Goal: Task Accomplishment & Management: Complete application form

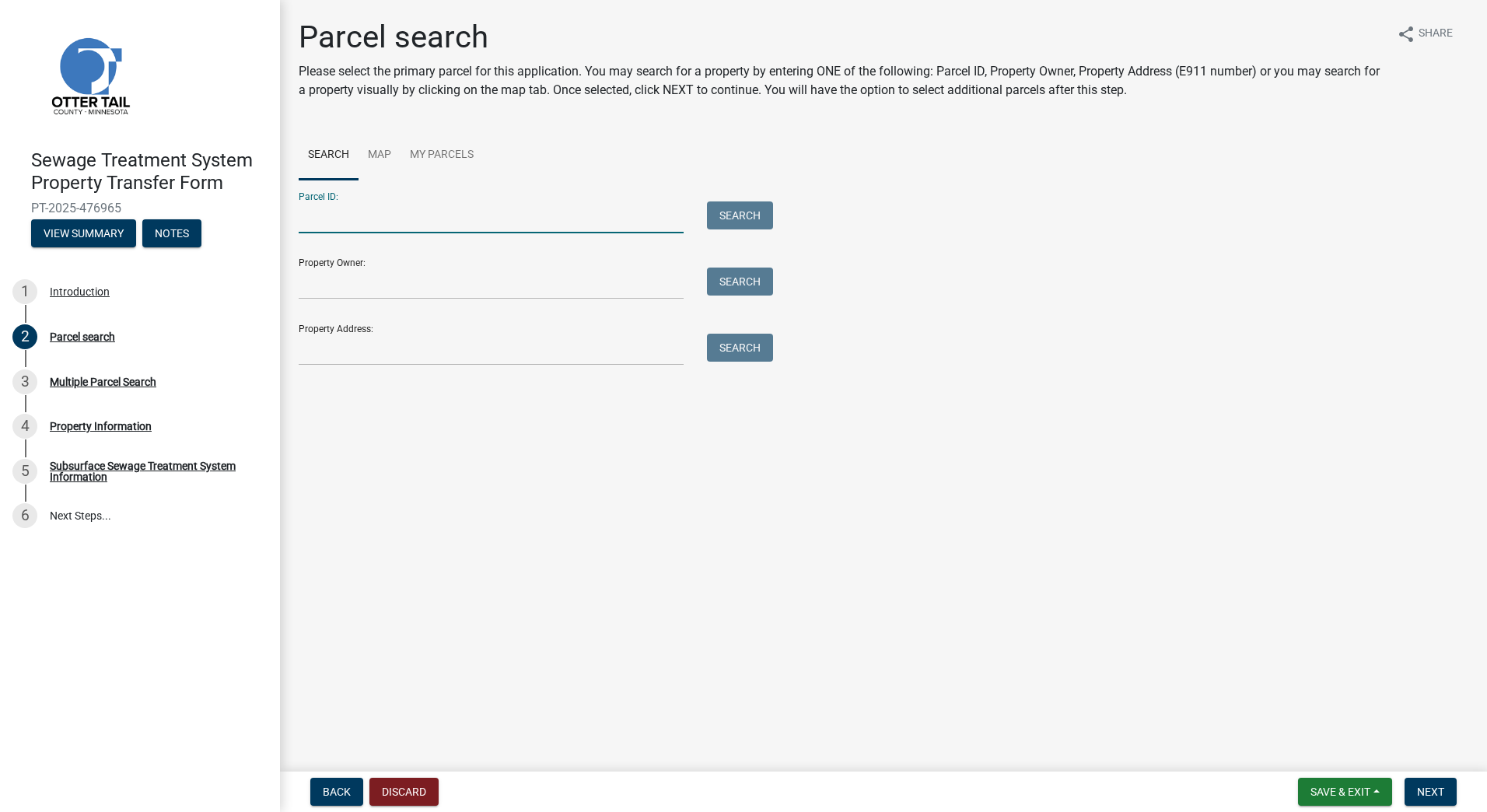
click at [411, 218] on input "Parcel ID:" at bounding box center [490, 217] width 385 height 32
type input "03000330253001"
click at [419, 285] on input "Property Owner:" at bounding box center [490, 284] width 385 height 32
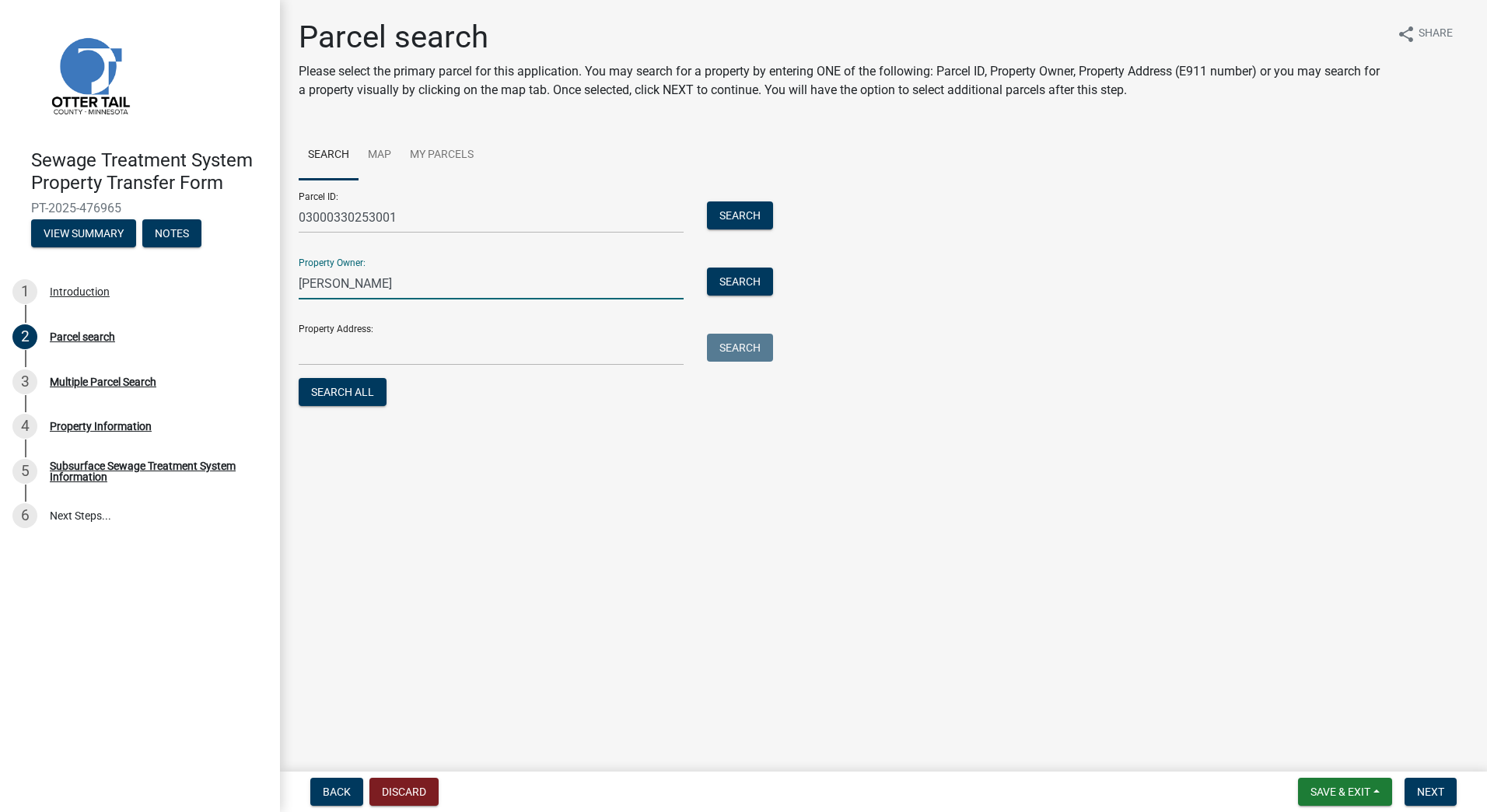
type input "[PERSON_NAME]"
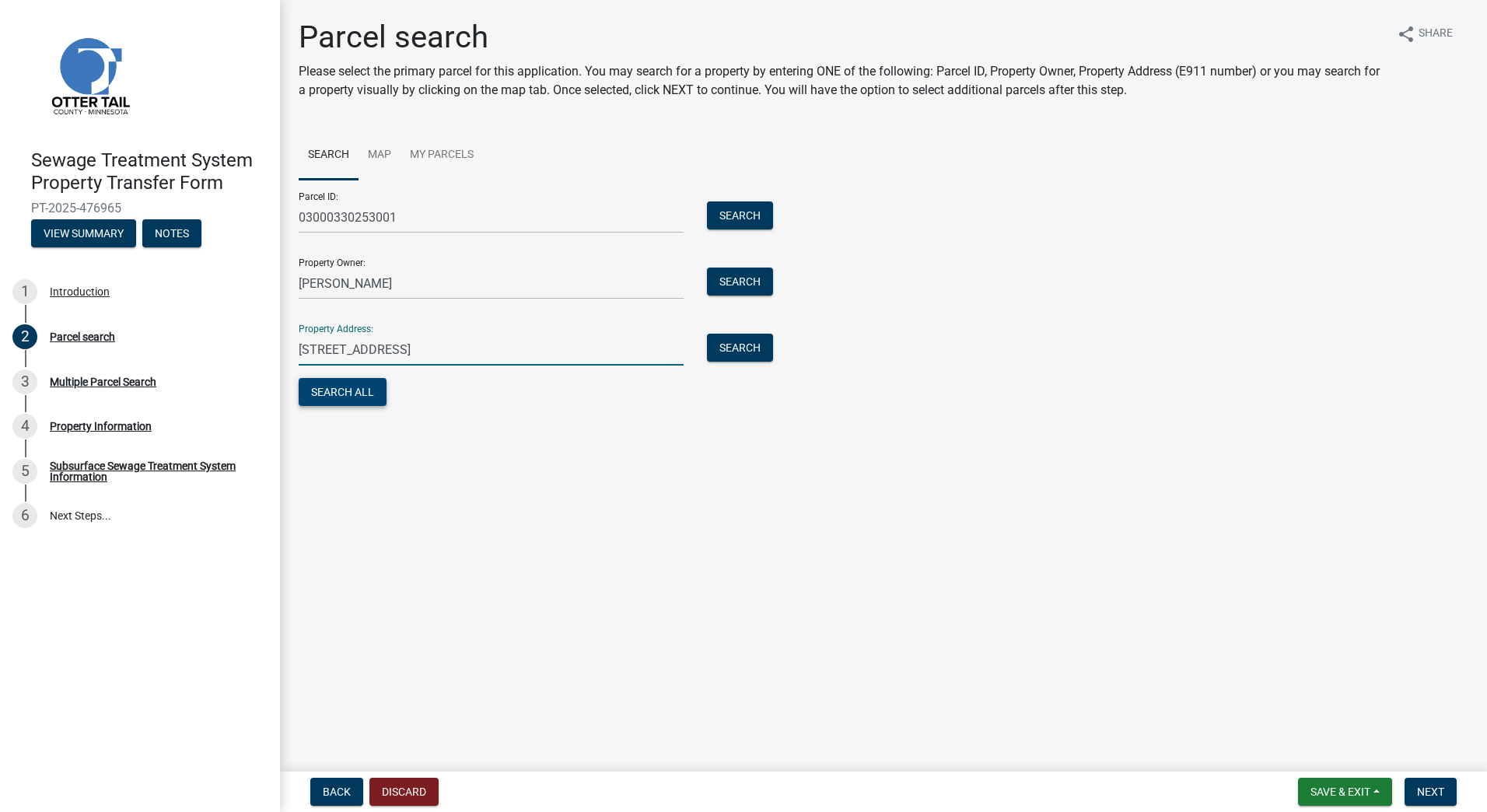
type input "[STREET_ADDRESS]"
click at [344, 387] on button "Search All" at bounding box center [342, 392] width 88 height 28
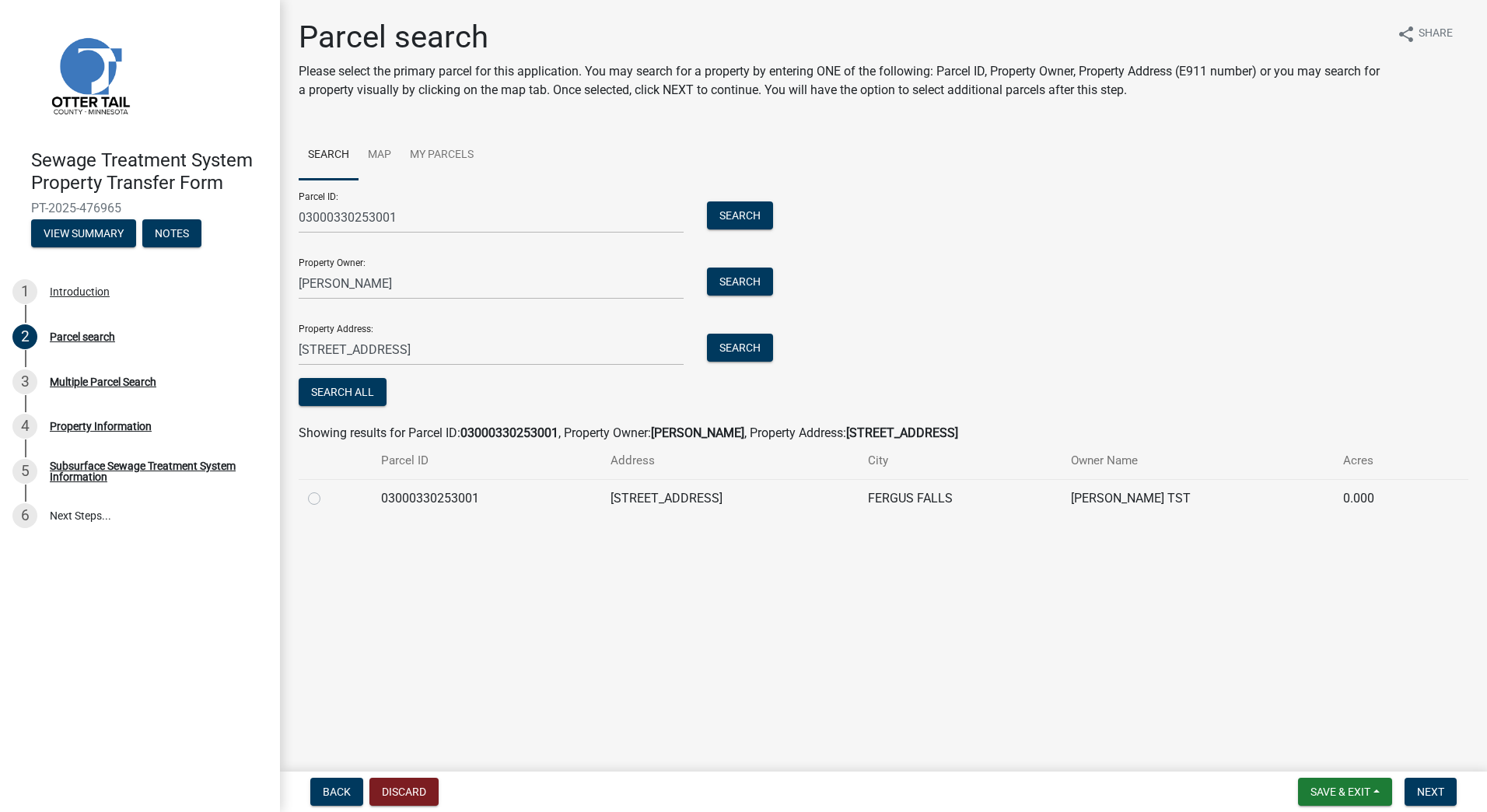
click at [326, 489] on label at bounding box center [326, 489] width 0 height 0
click at [326, 499] on input "radio" at bounding box center [331, 494] width 10 height 10
radio input "true"
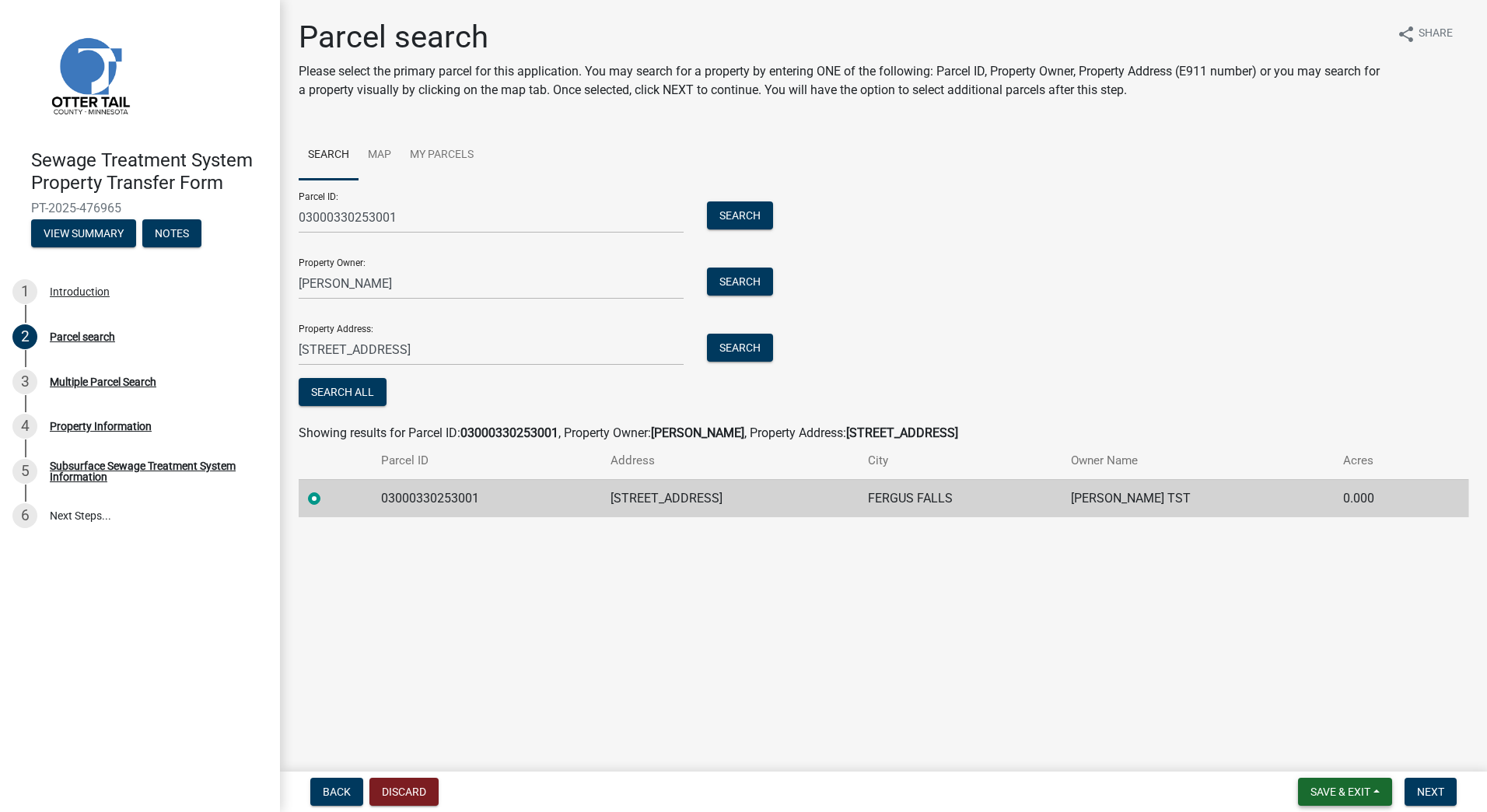
click at [1334, 788] on span "Save & Exit" at bounding box center [1340, 791] width 60 height 12
click at [1307, 715] on button "Save" at bounding box center [1329, 714] width 124 height 37
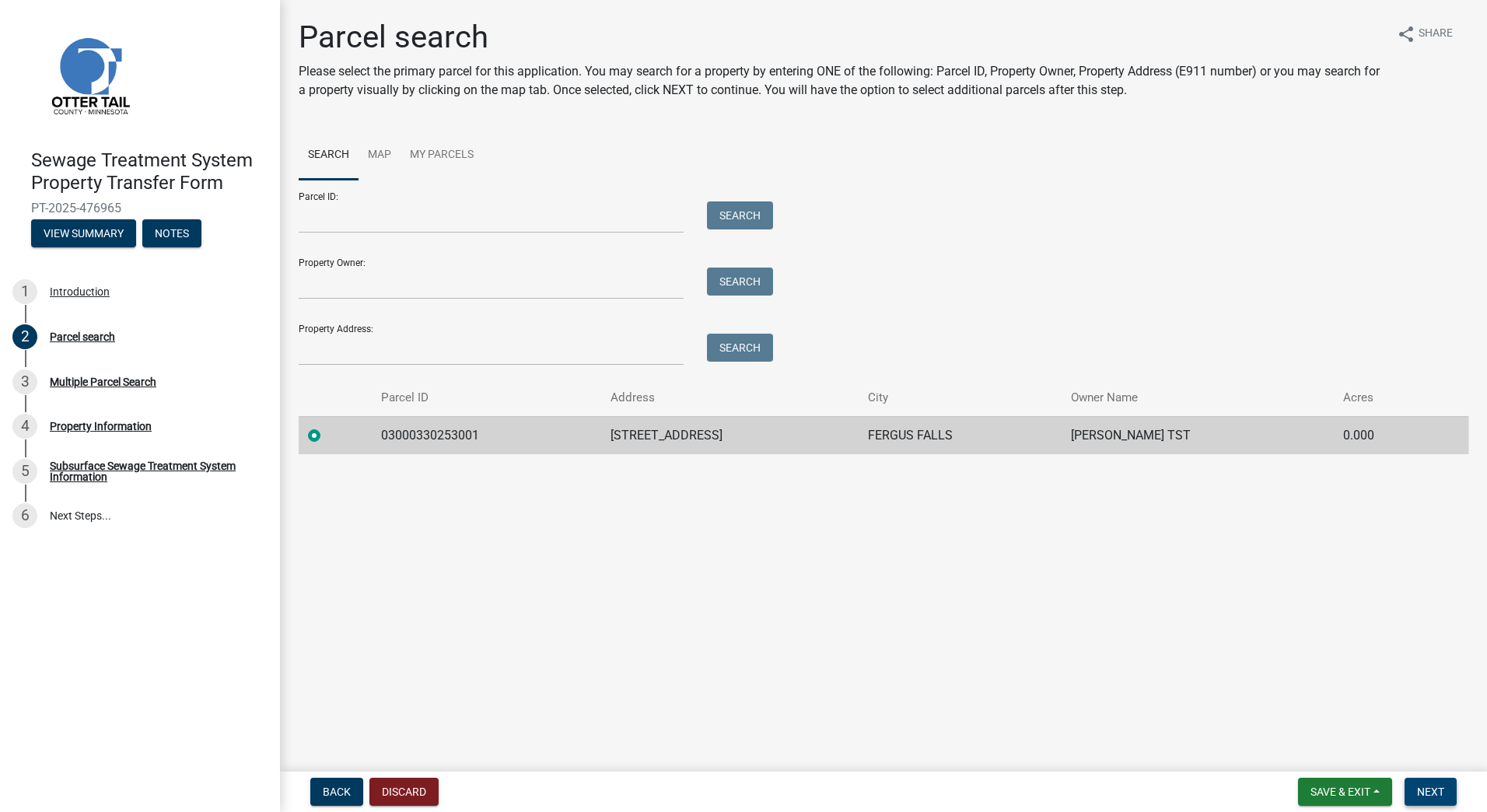
click at [1439, 786] on span "Next" at bounding box center [1430, 791] width 27 height 12
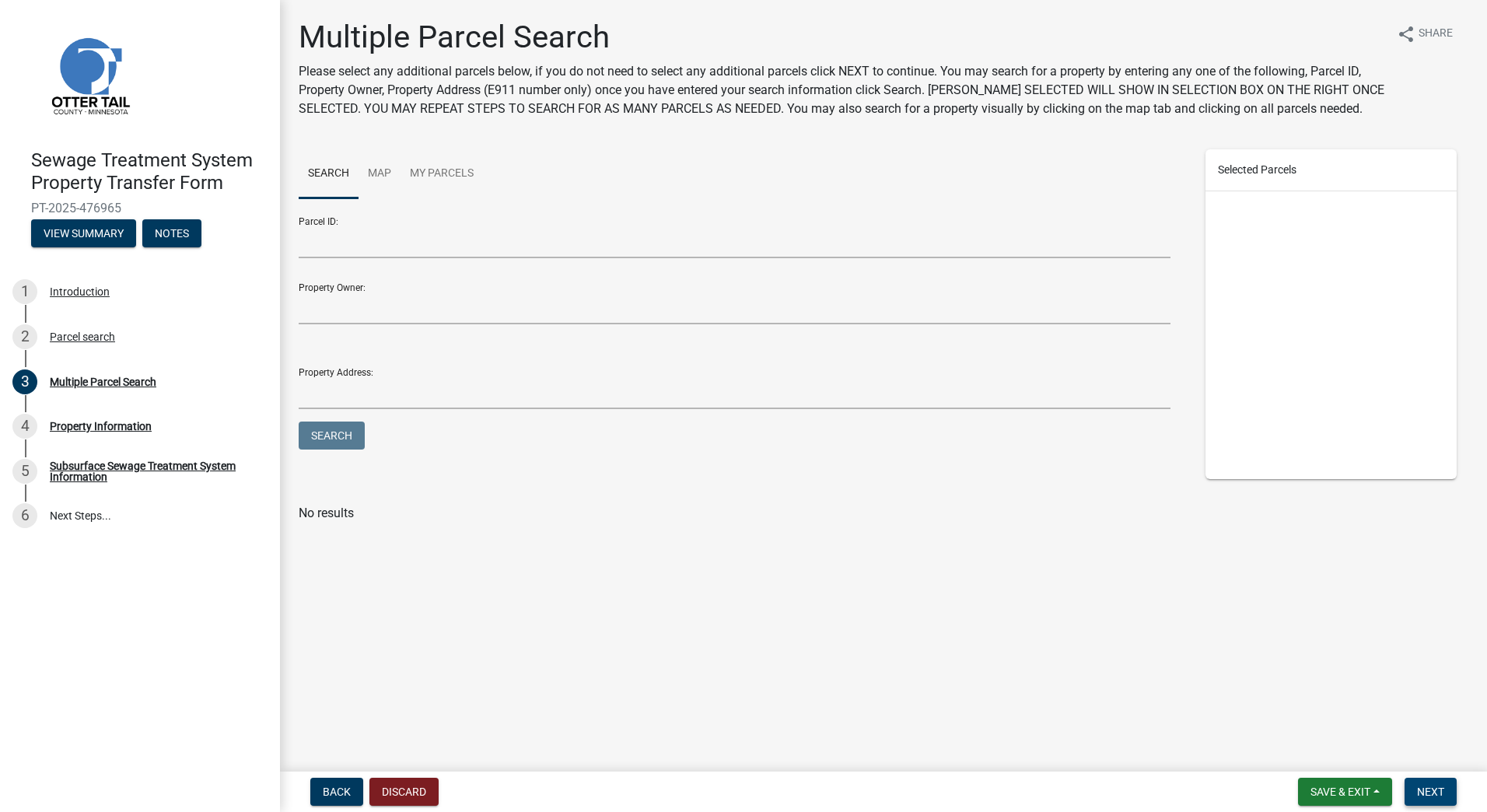
click at [1435, 786] on span "Next" at bounding box center [1430, 791] width 27 height 12
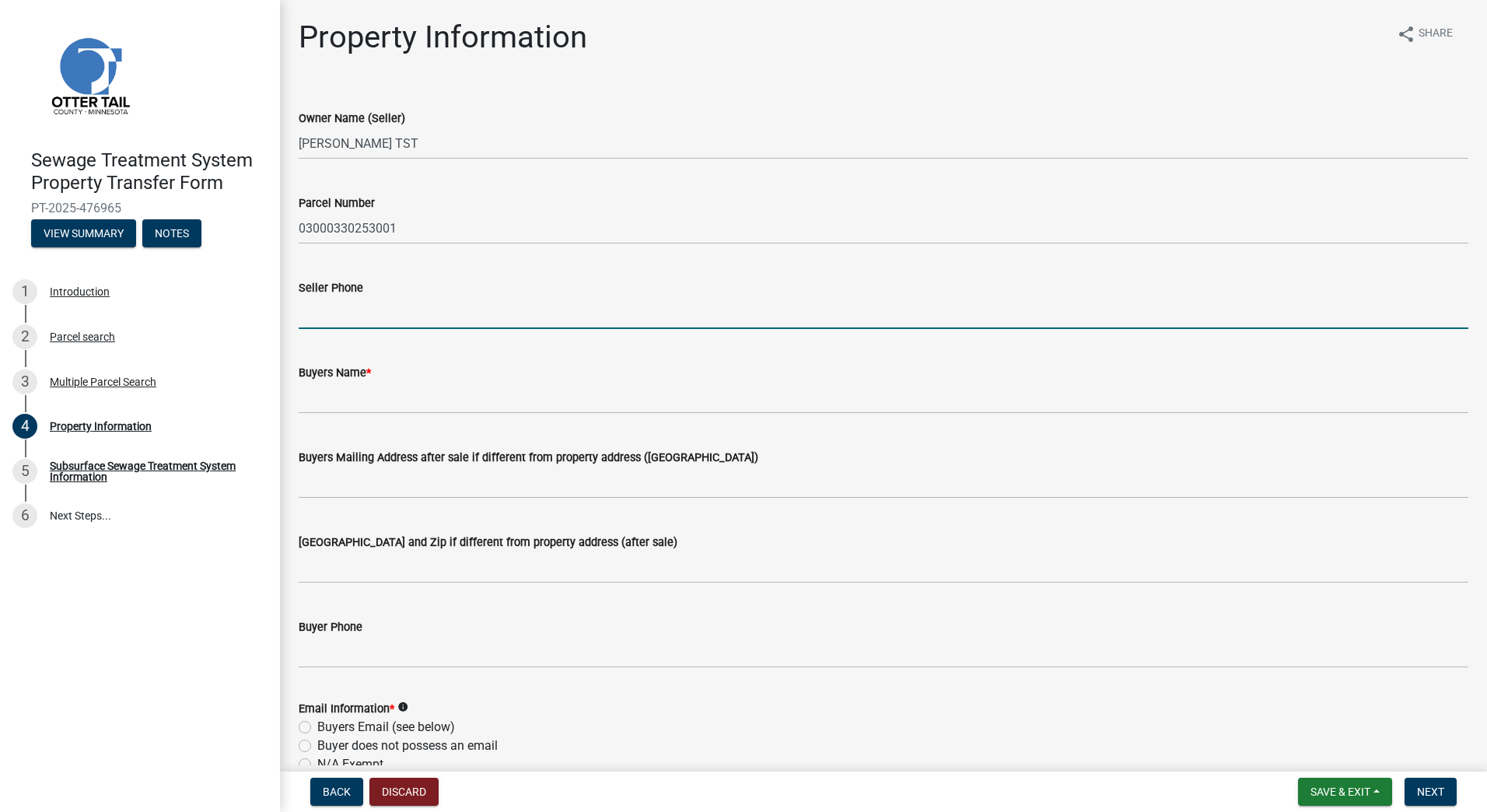
click at [354, 316] on input "Seller Phone" at bounding box center [883, 312] width 1169 height 32
type input "2"
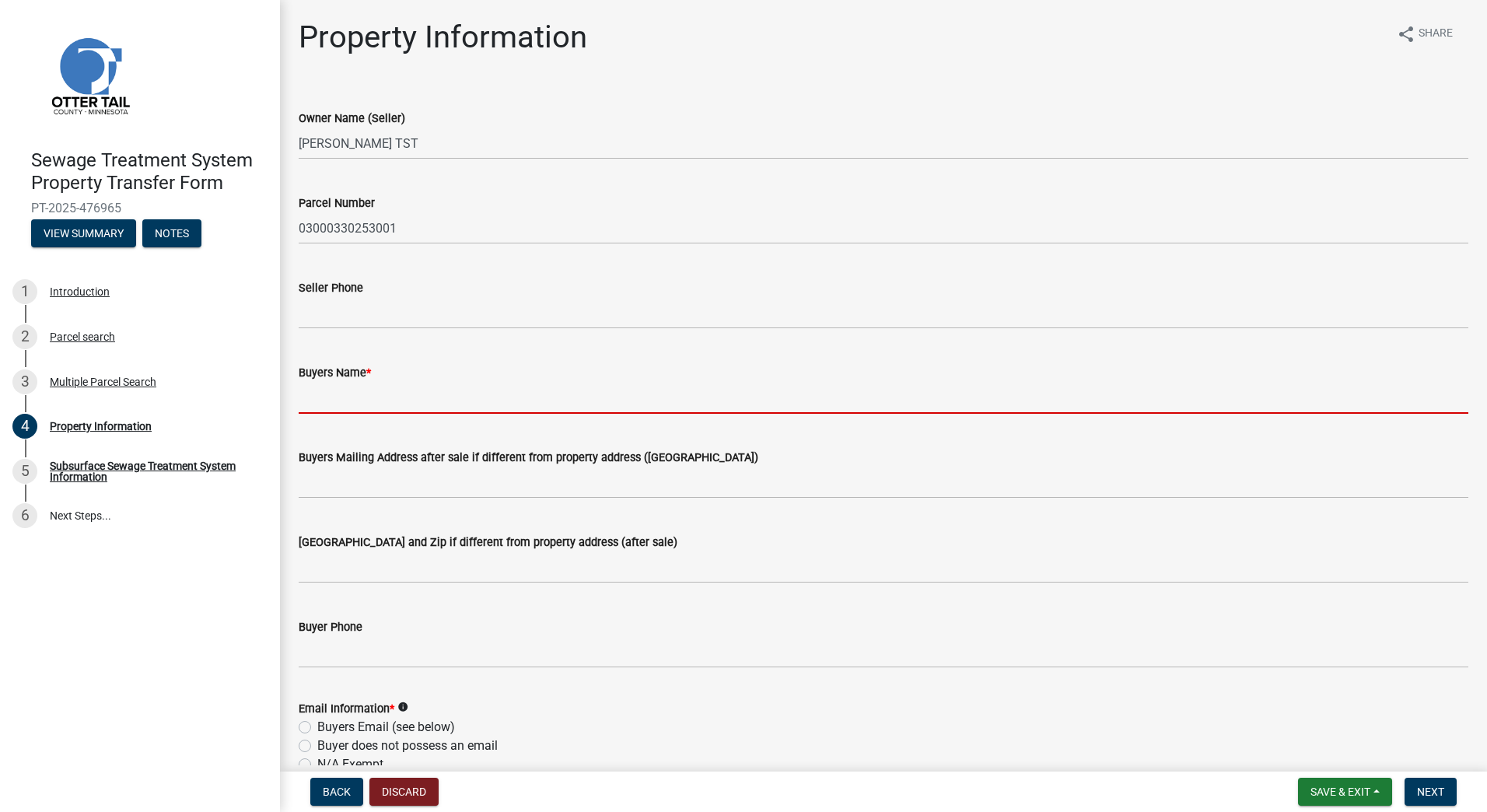
click at [386, 400] on input "Buyers Name *" at bounding box center [883, 398] width 1169 height 32
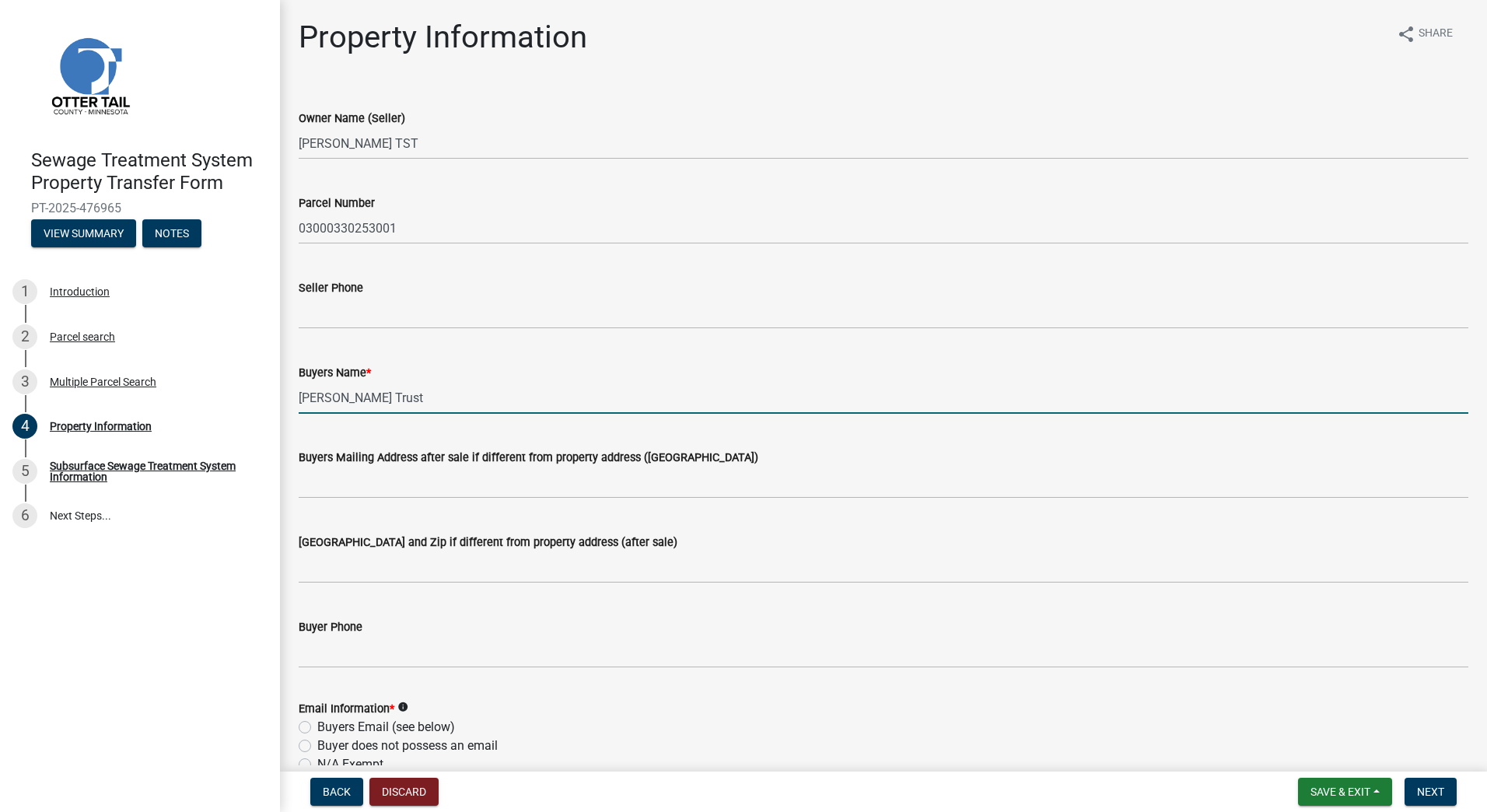
type input "[PERSON_NAME] Trust"
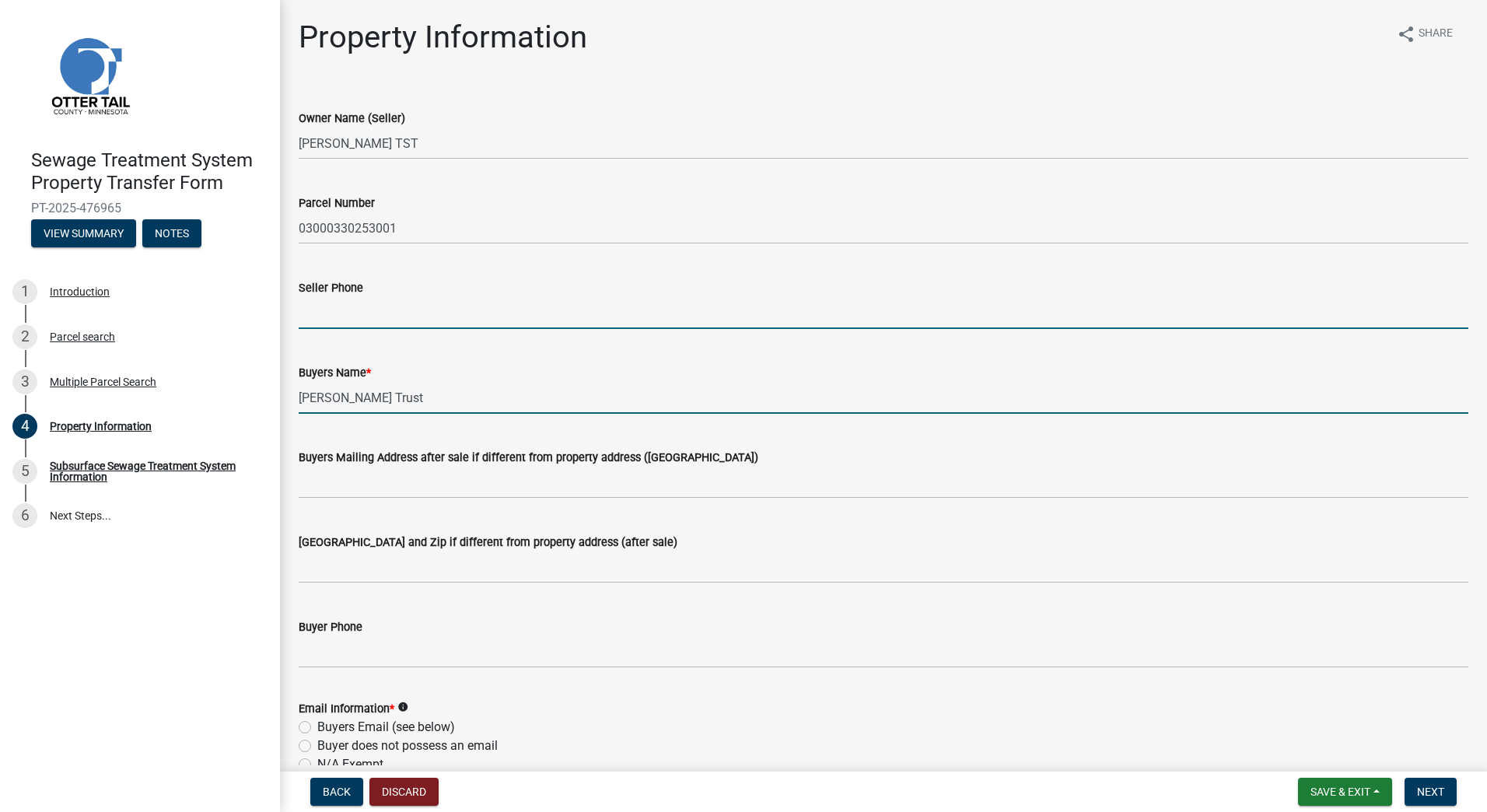
click at [317, 316] on input "Seller Phone" at bounding box center [883, 312] width 1169 height 32
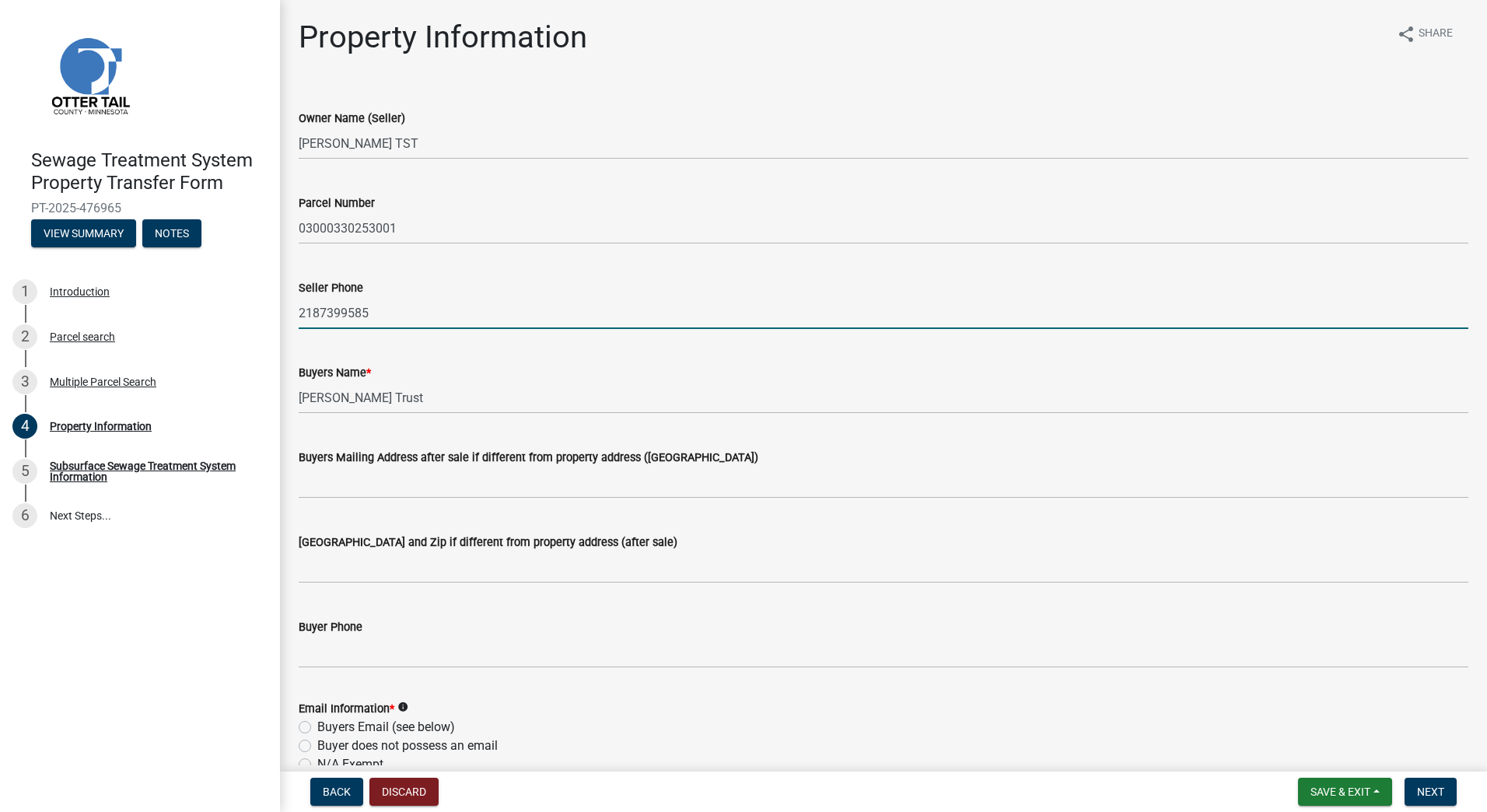
click at [320, 310] on input "2187399585" at bounding box center [883, 312] width 1169 height 32
click at [343, 312] on input "218-7399585" at bounding box center [883, 312] width 1169 height 32
type input "[PHONE_NUMBER]"
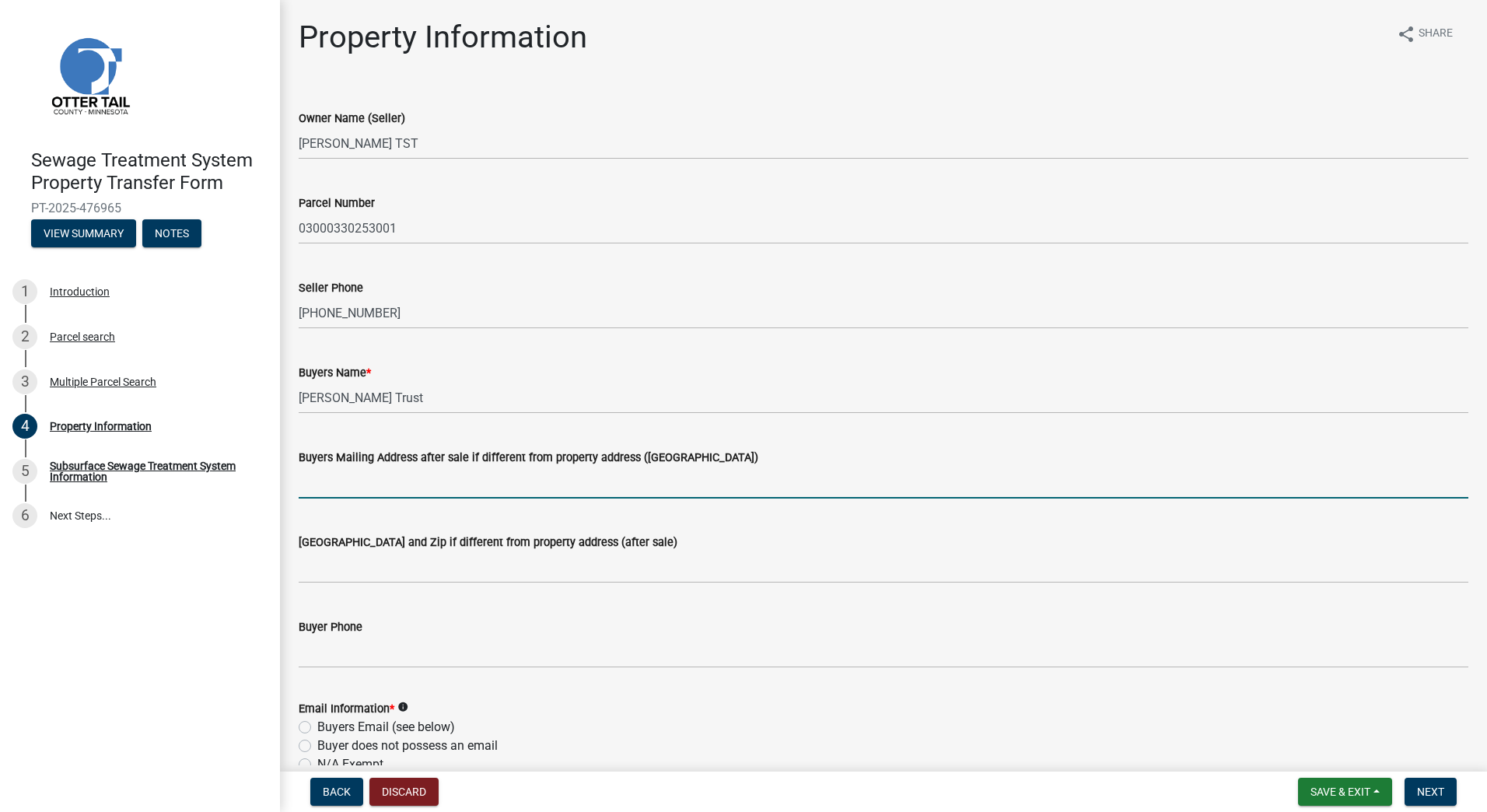
click at [373, 485] on input "Buyers Mailing Address after sale if different from property address ([GEOGRAPH…" at bounding box center [883, 482] width 1169 height 32
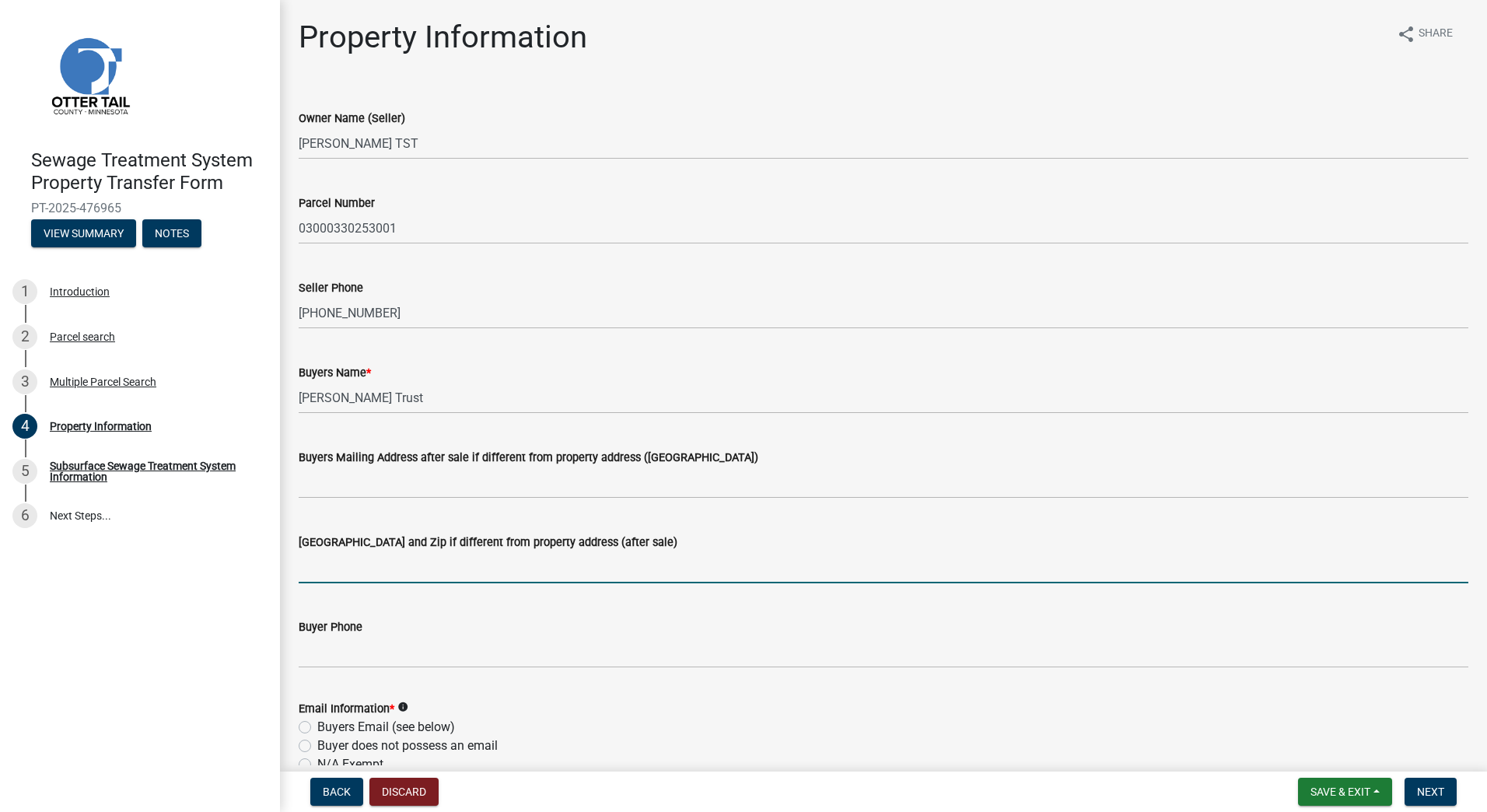
click at [357, 566] on input "[GEOGRAPHIC_DATA] and Zip if different from property address (after sale)" at bounding box center [883, 567] width 1169 height 32
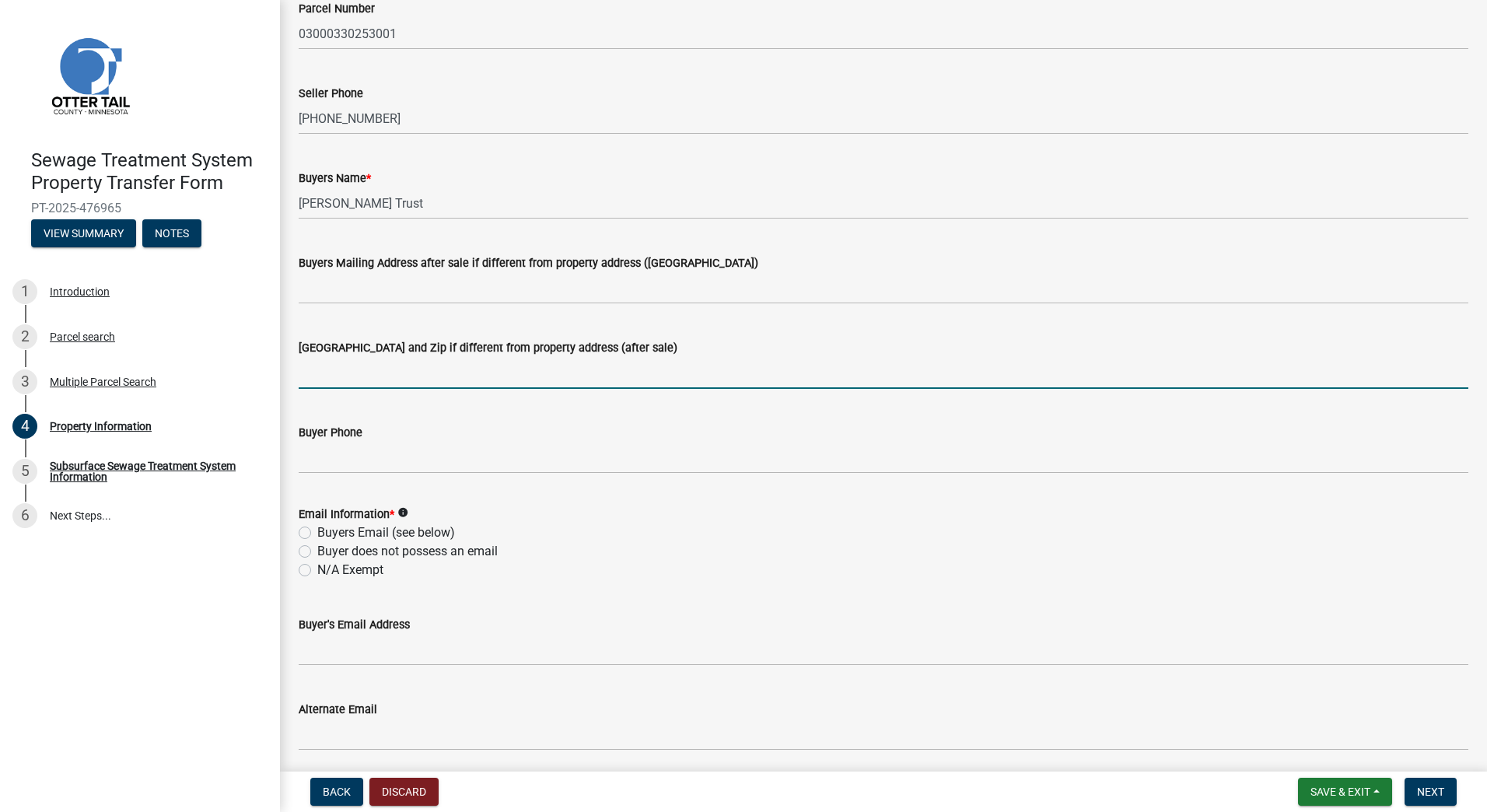
scroll to position [234, 0]
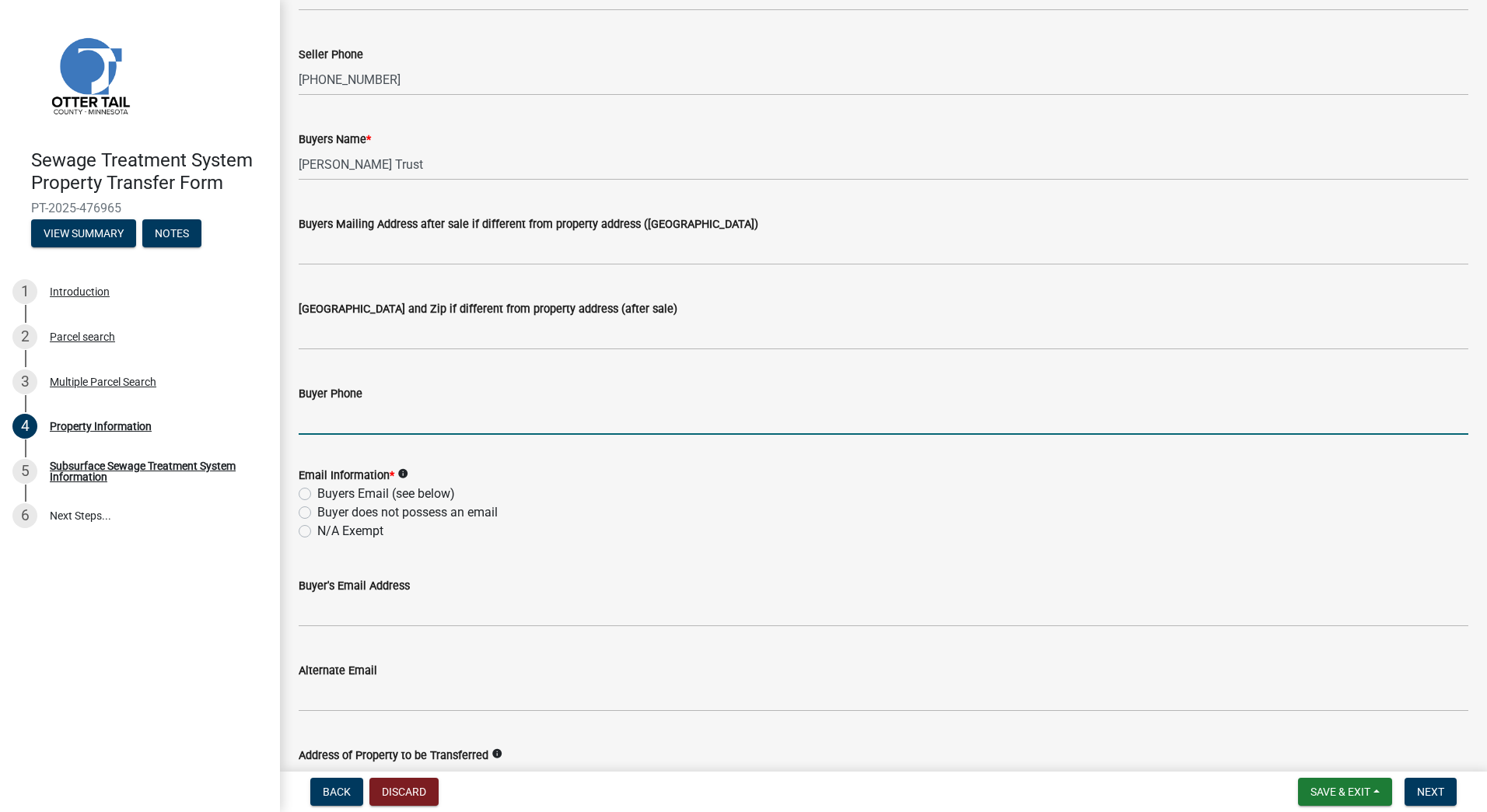
drag, startPoint x: 382, startPoint y: 426, endPoint x: 404, endPoint y: 428, distance: 22.1
click at [382, 426] on input "Buyer Phone" at bounding box center [883, 418] width 1169 height 32
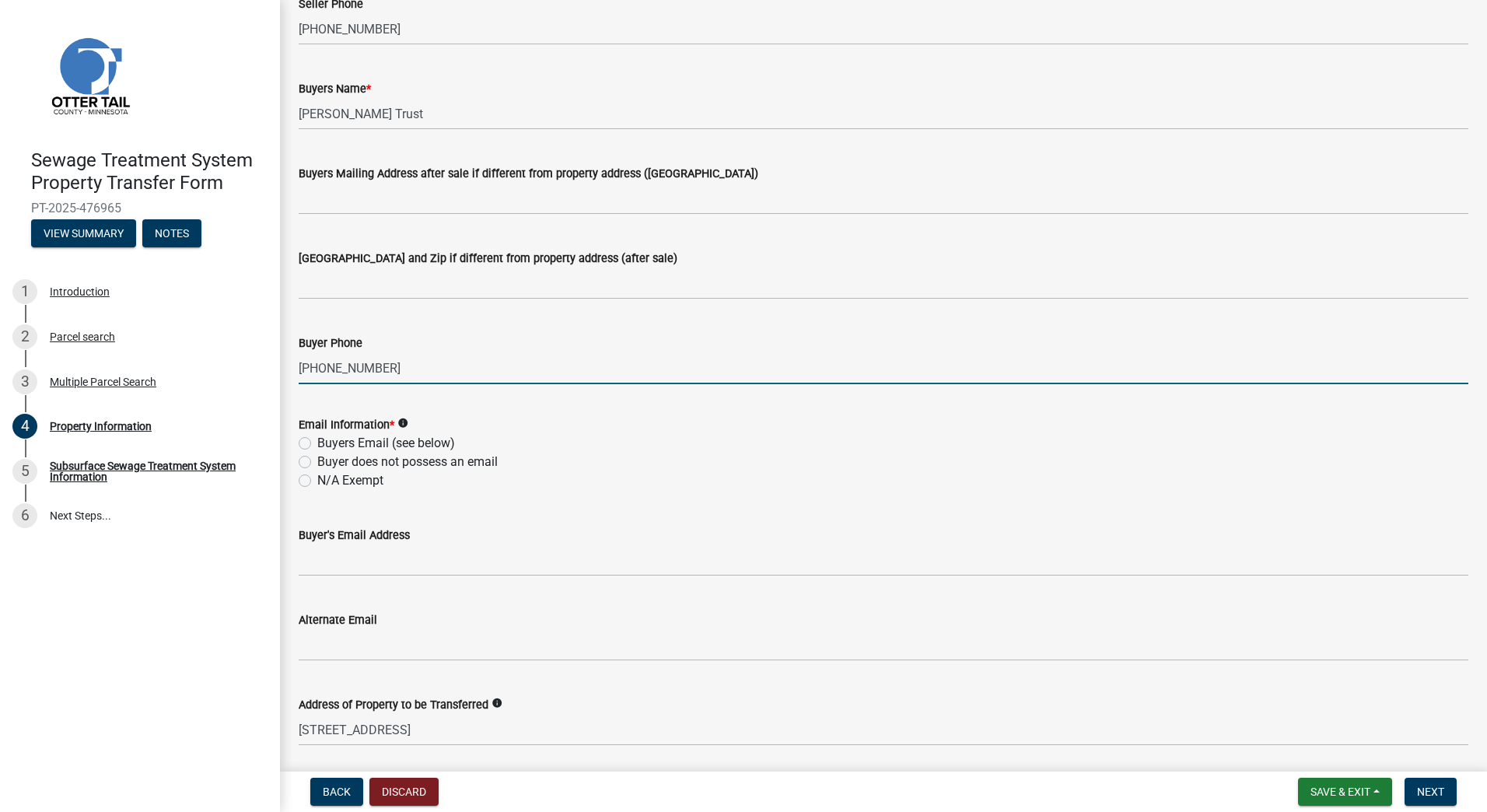
scroll to position [311, 0]
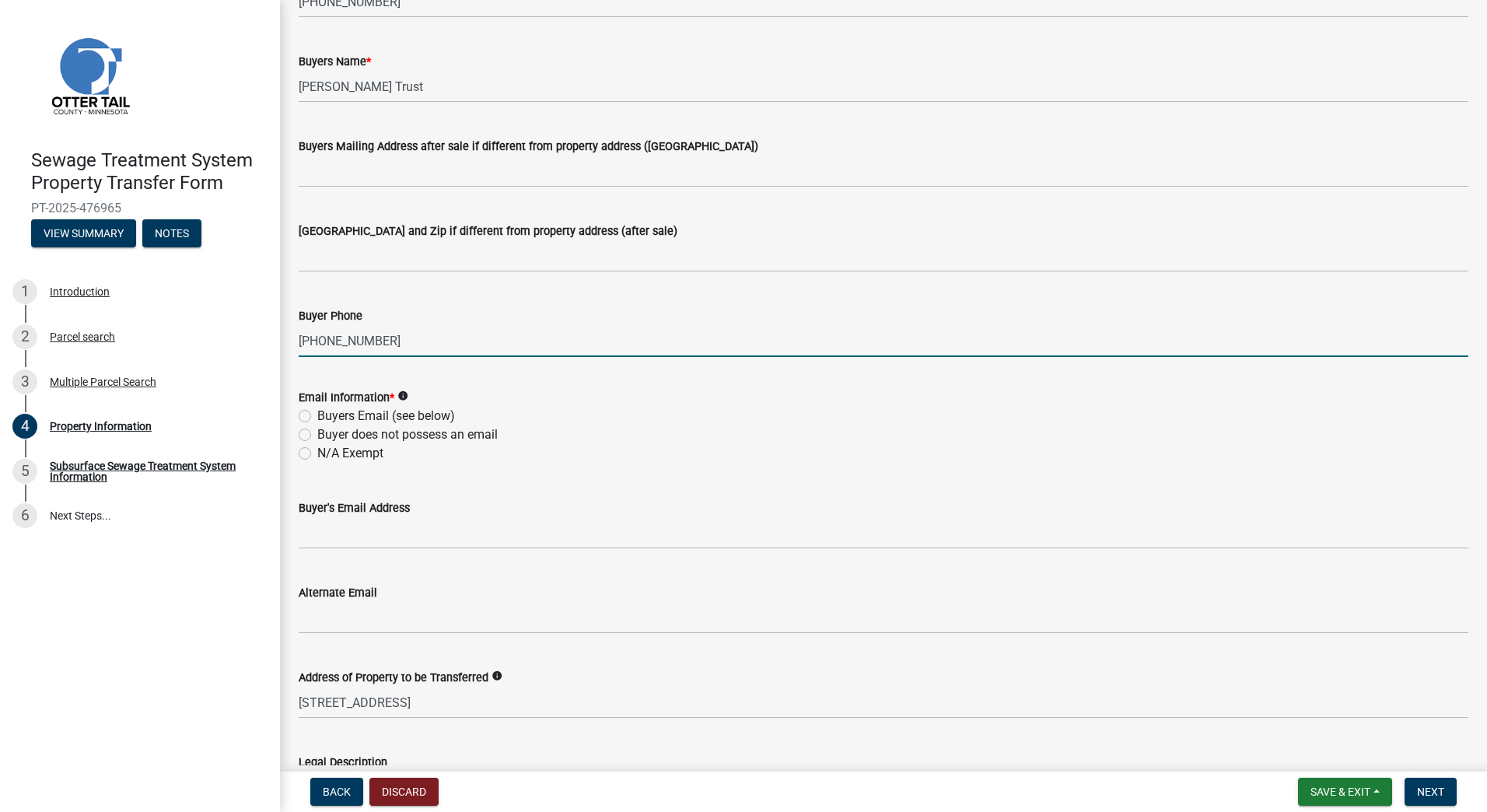
type input "[PHONE_NUMBER]"
click at [317, 414] on label "Buyers Email (see below)" at bounding box center [386, 416] width 137 height 19
click at [317, 414] on input "Buyers Email (see below)" at bounding box center [322, 412] width 10 height 10
radio input "true"
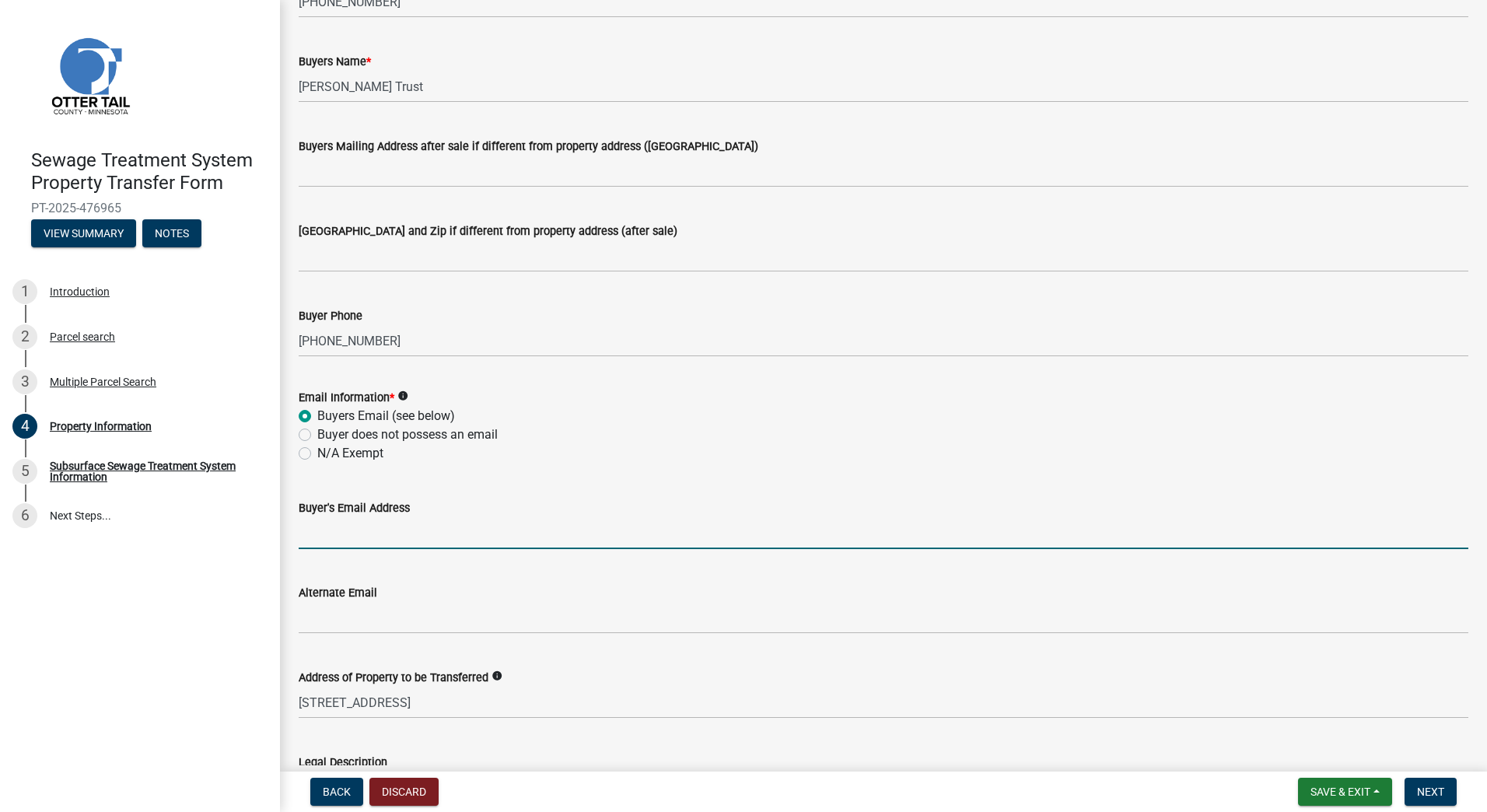
click at [332, 531] on input "Buyer's Email Address" at bounding box center [883, 533] width 1169 height 32
type input "[EMAIL_ADDRESS][DOMAIN_NAME]"
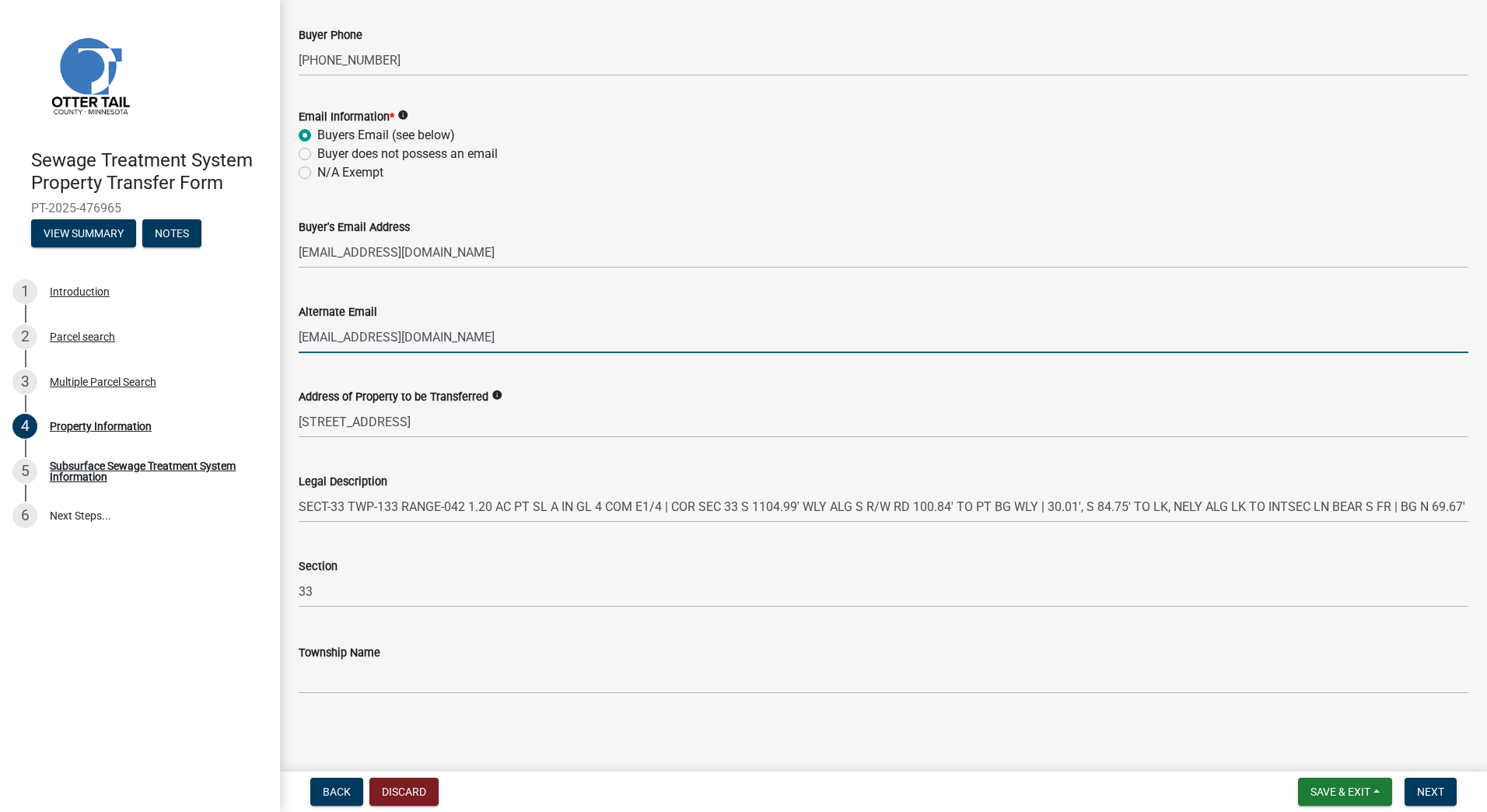
scroll to position [593, 0]
type input "[EMAIL_ADDRESS][DOMAIN_NAME]"
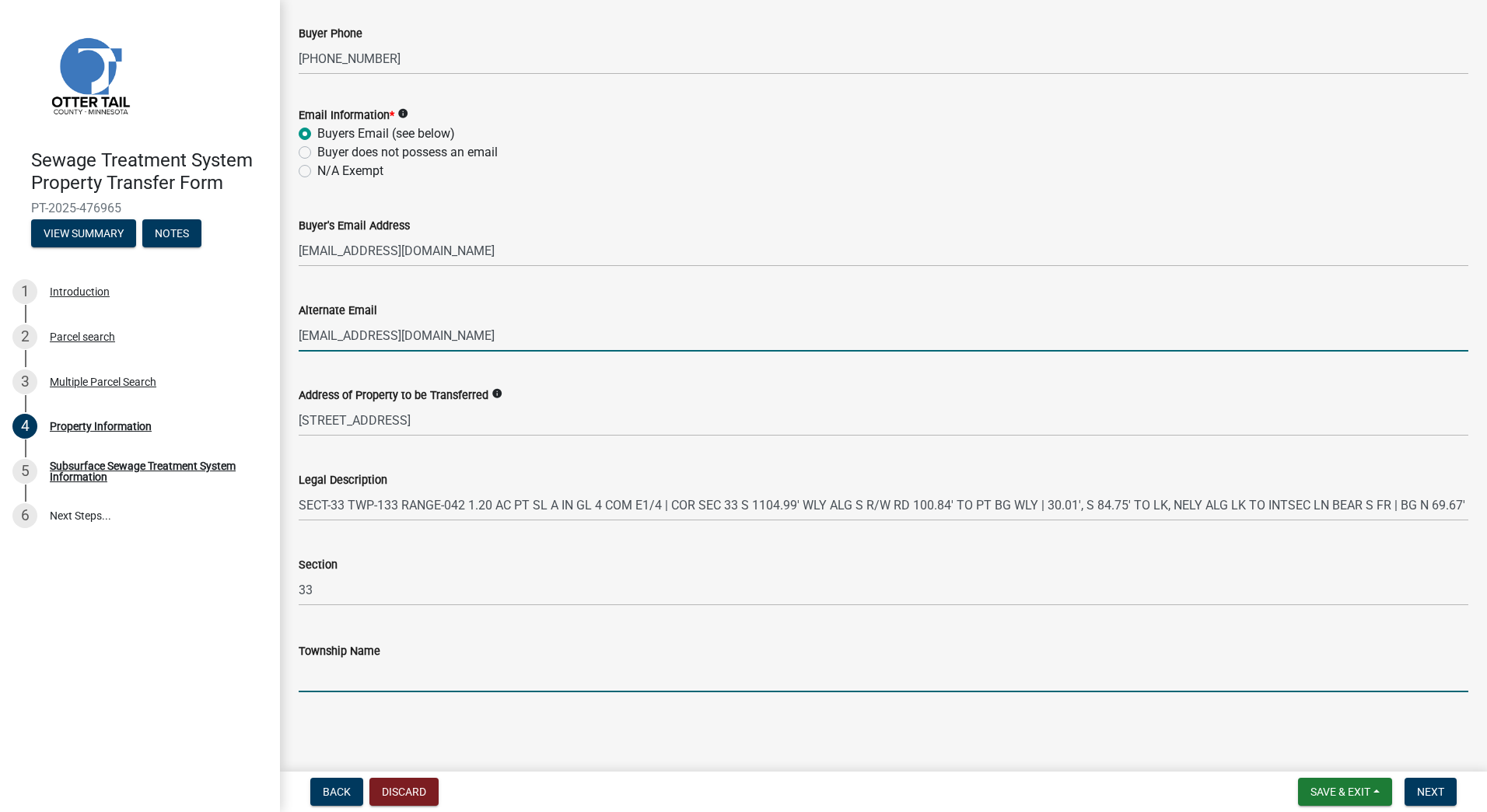
click at [356, 674] on input "Township Name" at bounding box center [883, 676] width 1169 height 32
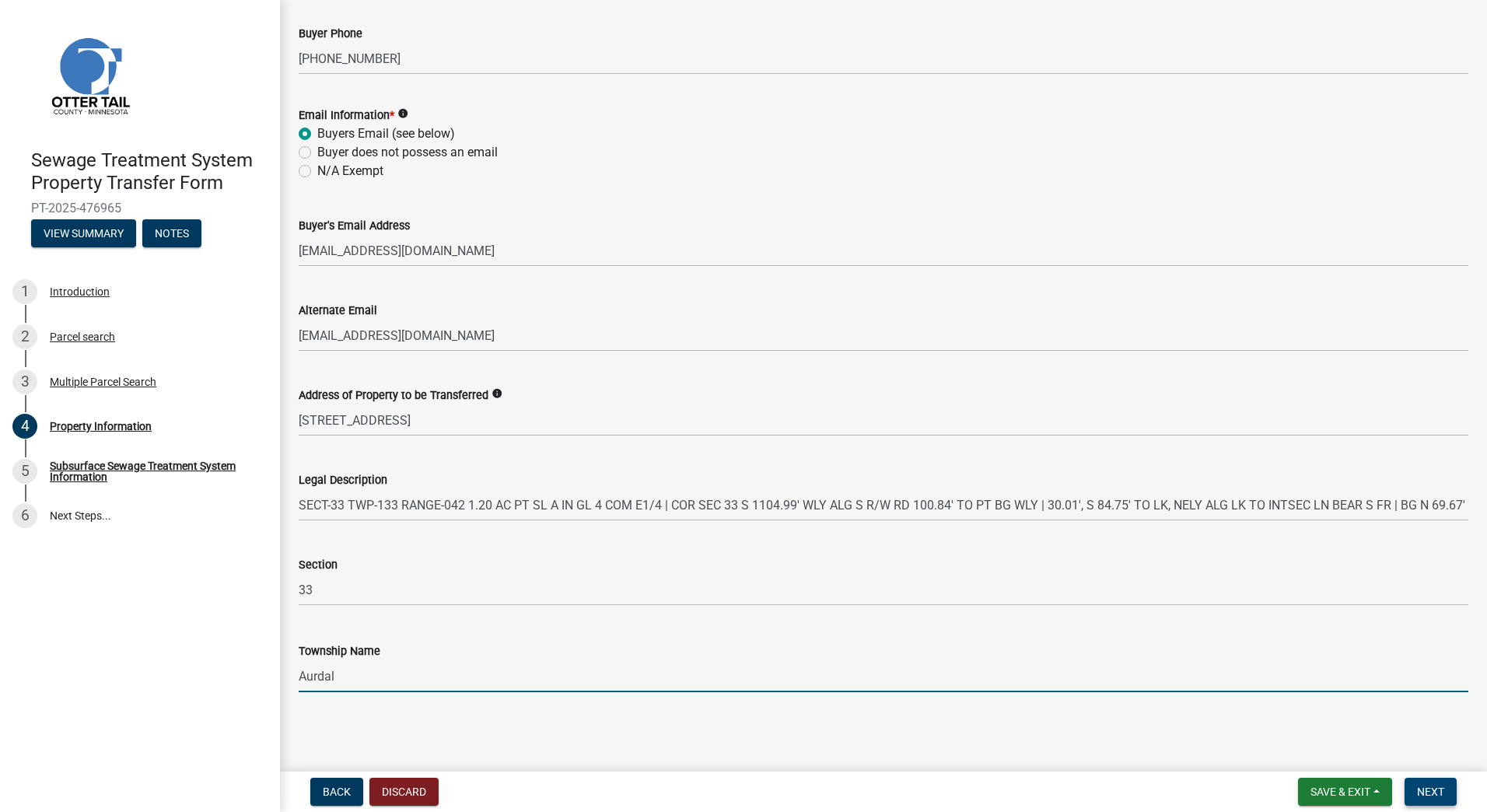
type input "Aurdal"
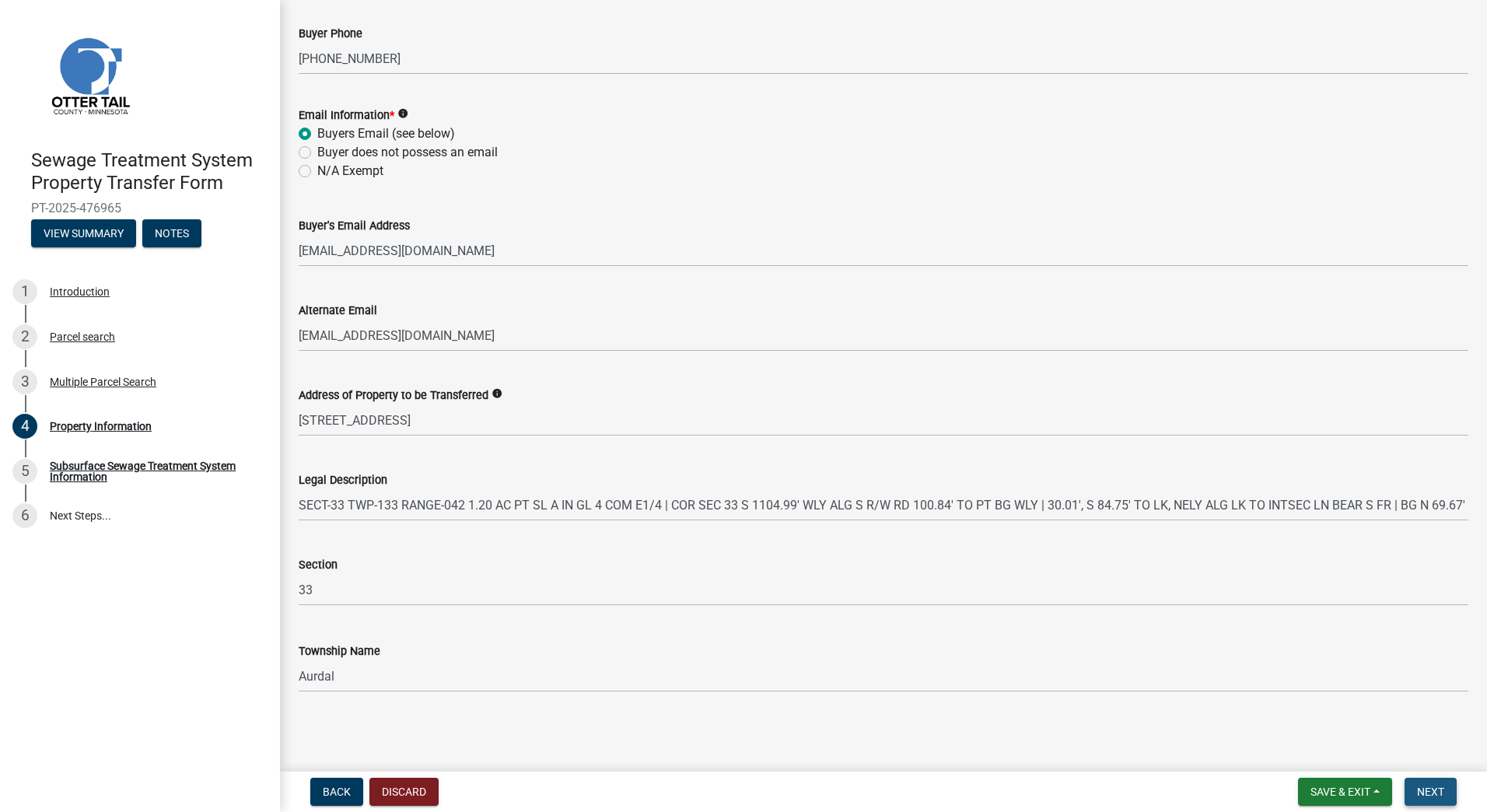
click at [1439, 788] on span "Next" at bounding box center [1430, 791] width 27 height 12
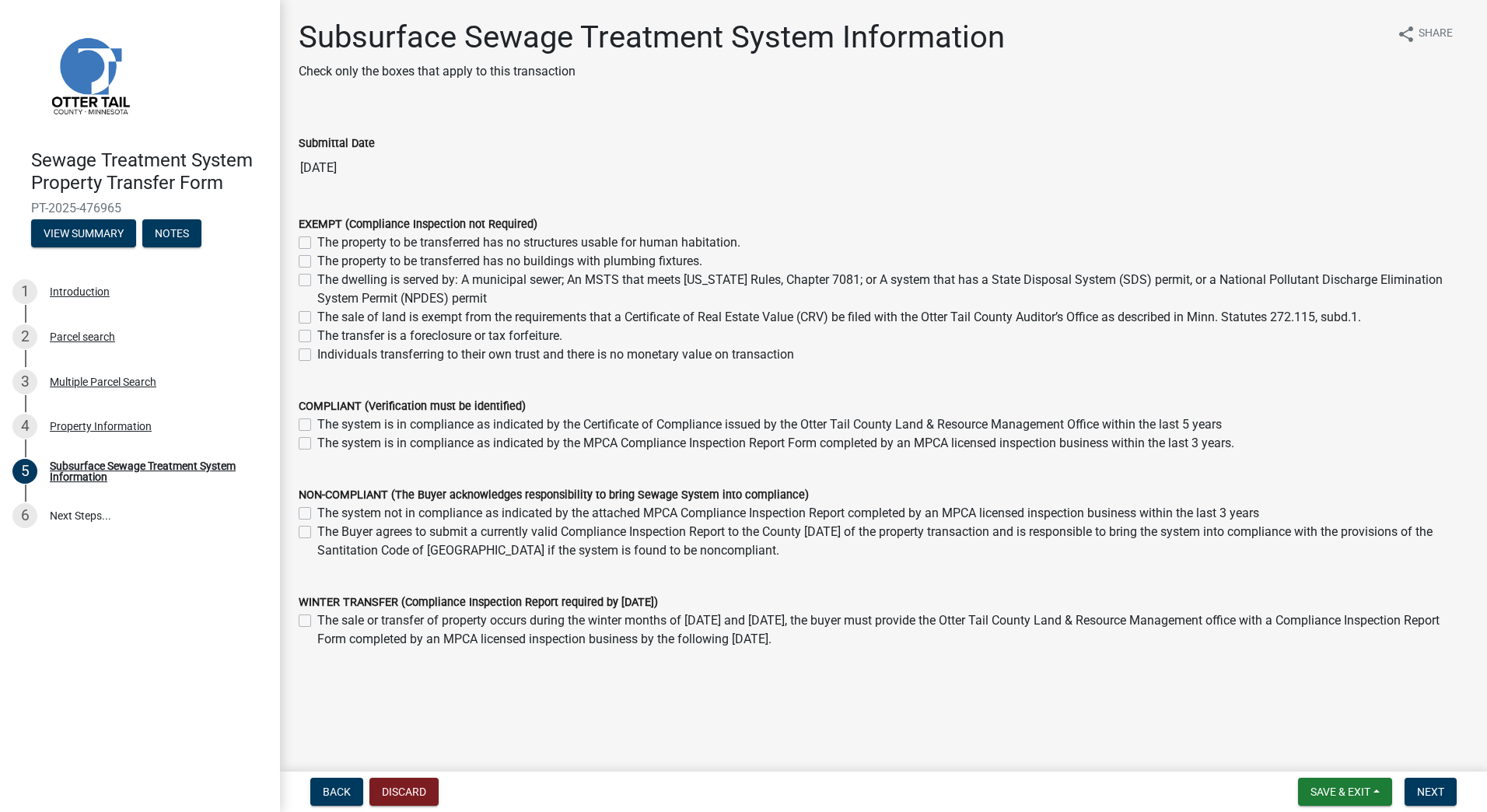
click at [317, 355] on label "Individuals transferring to their own trust and there is no monetary value on t…" at bounding box center [555, 354] width 477 height 19
click at [317, 355] on input "Individuals transferring to their own trust and there is no monetary value on t…" at bounding box center [322, 349] width 10 height 10
checkbox input "true"
checkbox input "false"
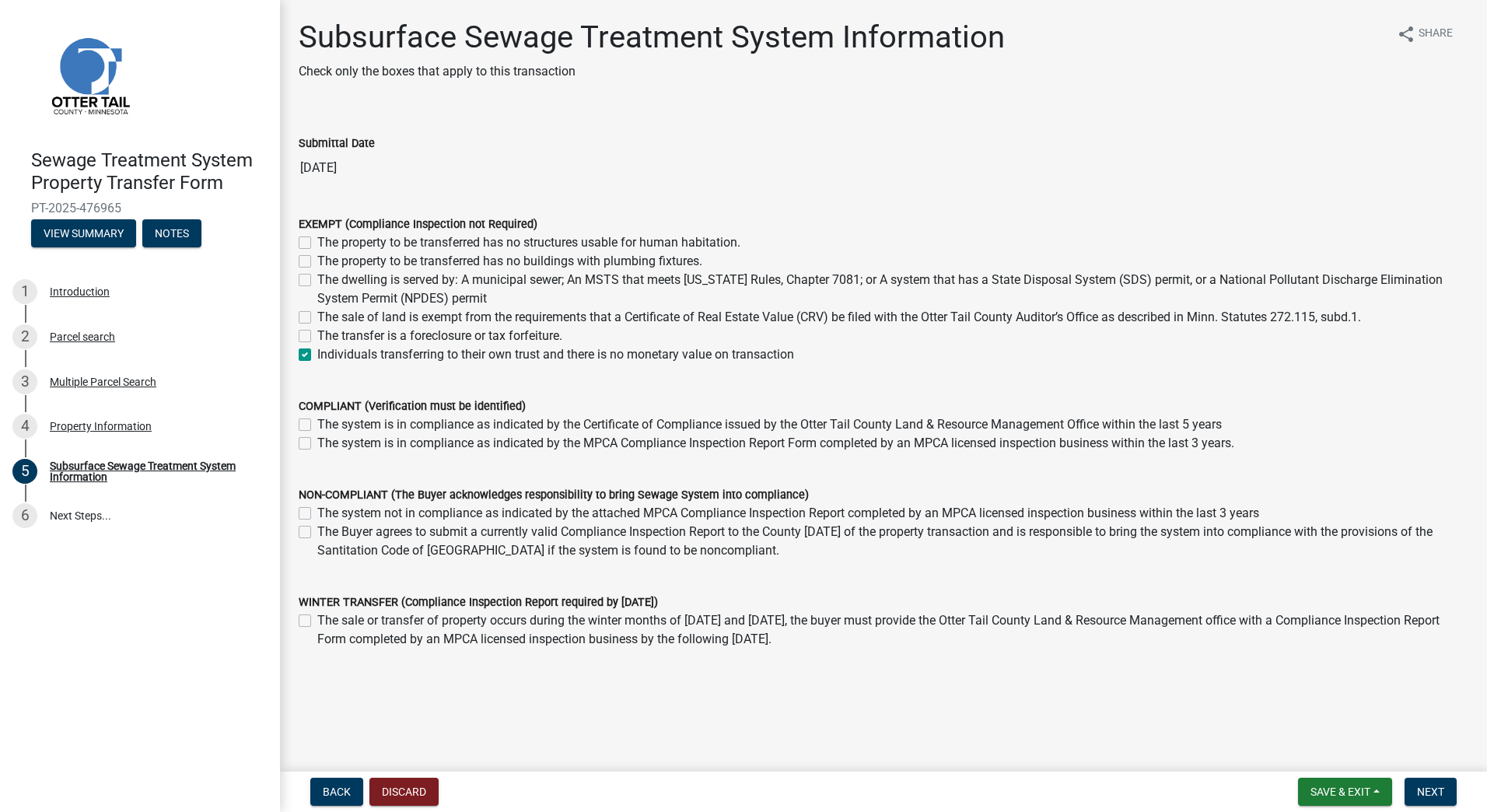
checkbox input "false"
checkbox input "true"
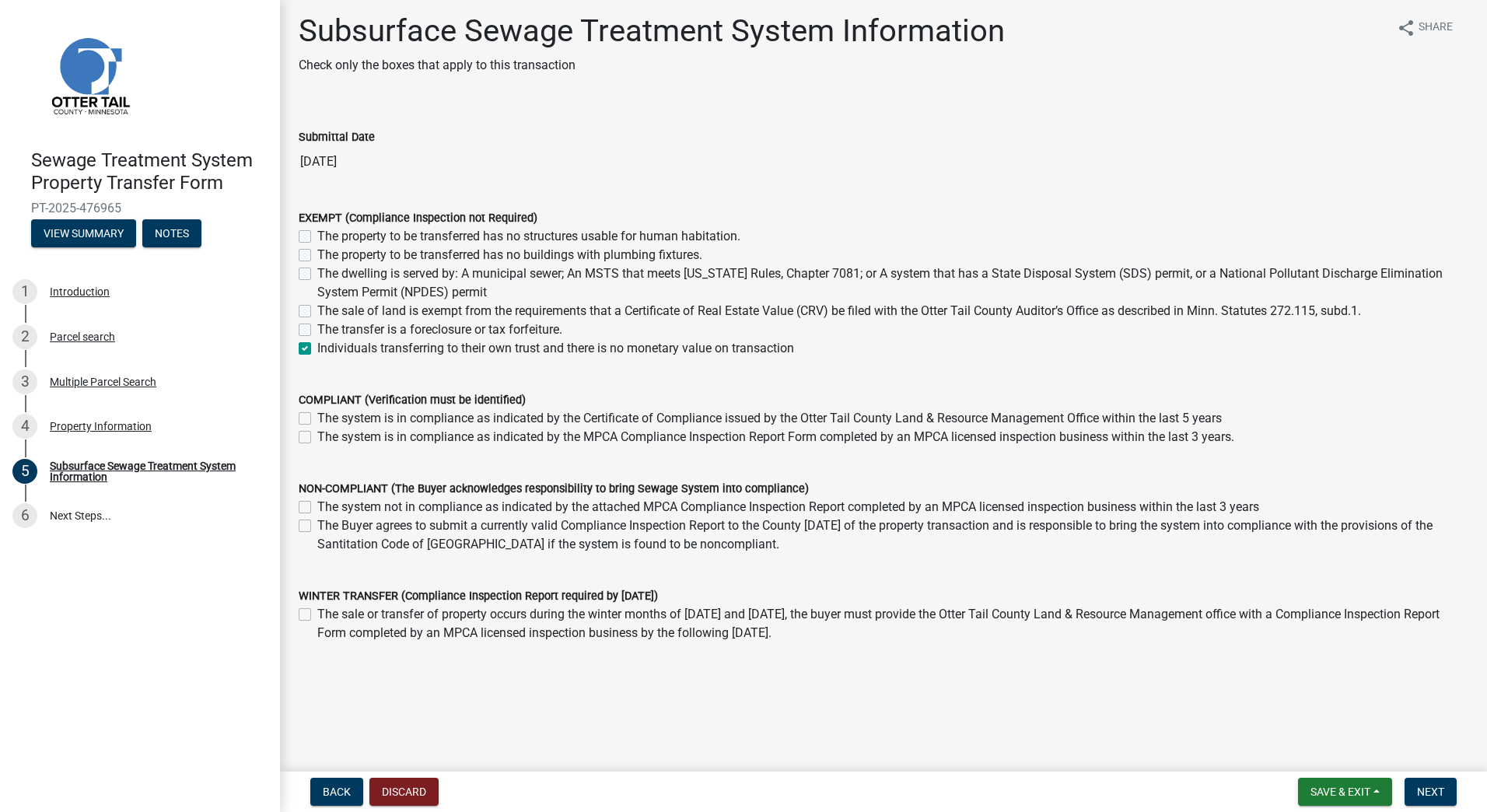
scroll to position [7, 0]
click at [1430, 788] on span "Next" at bounding box center [1430, 791] width 27 height 12
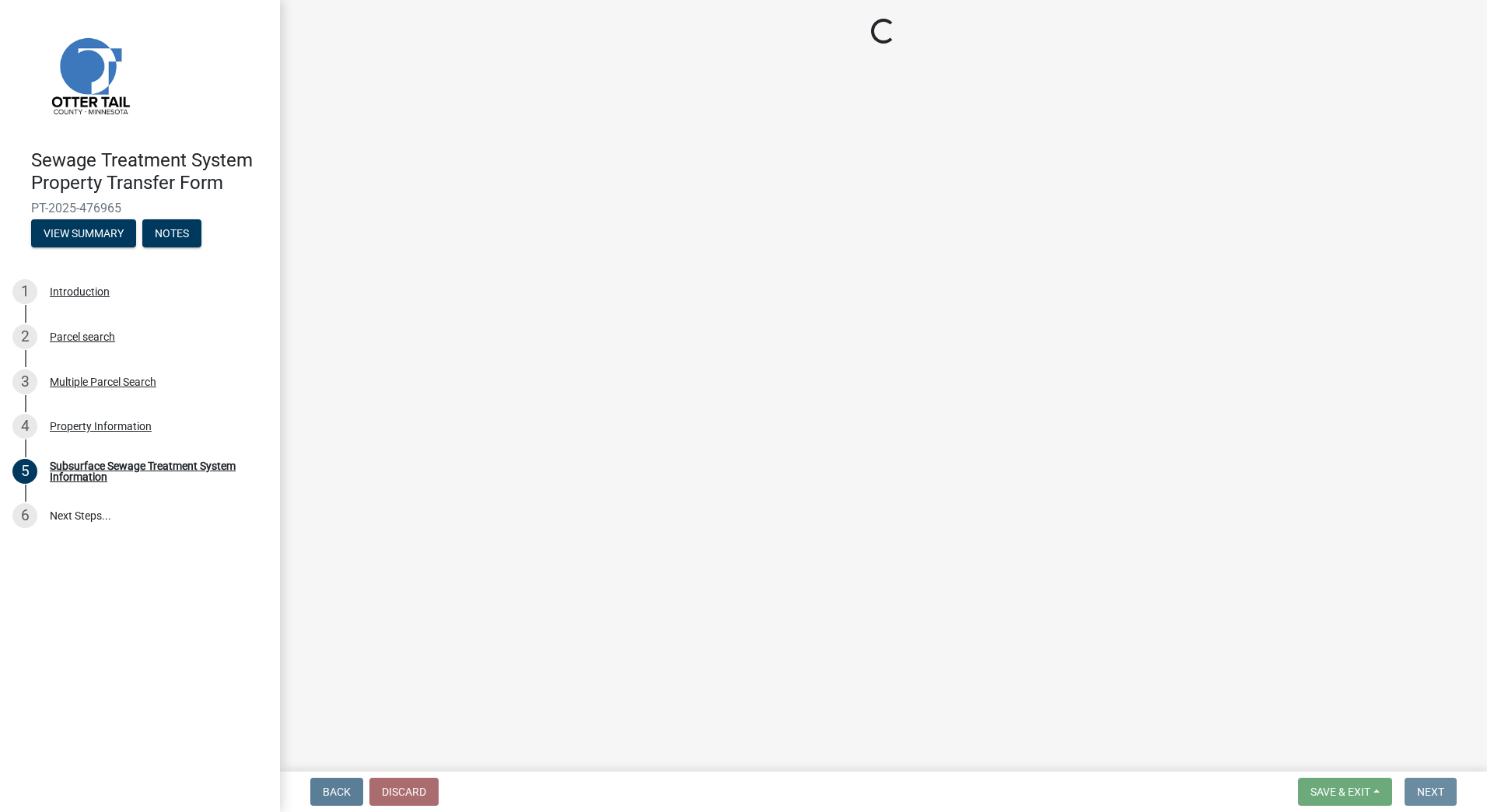
scroll to position [0, 0]
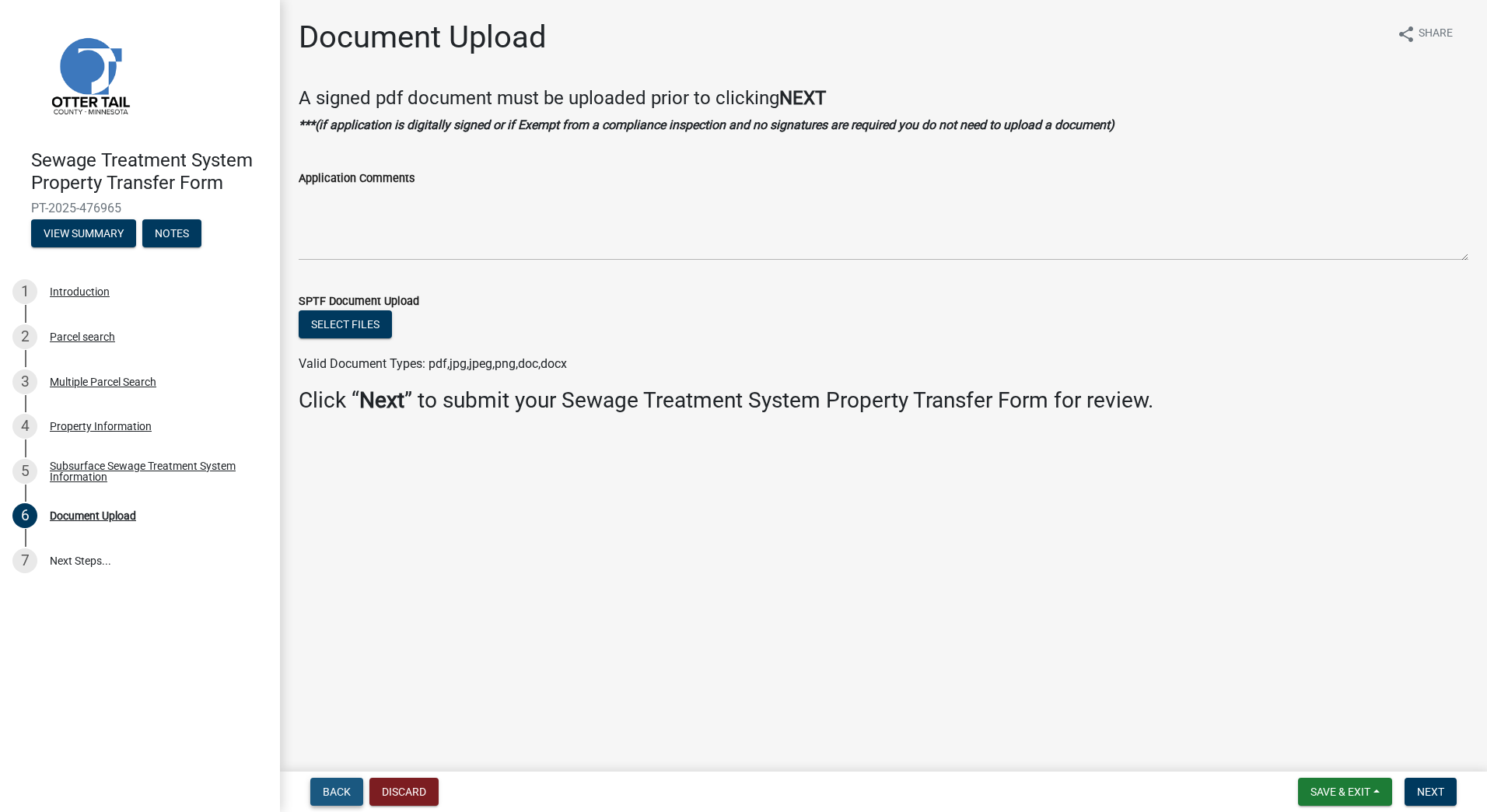
click at [345, 788] on span "Back" at bounding box center [337, 791] width 28 height 12
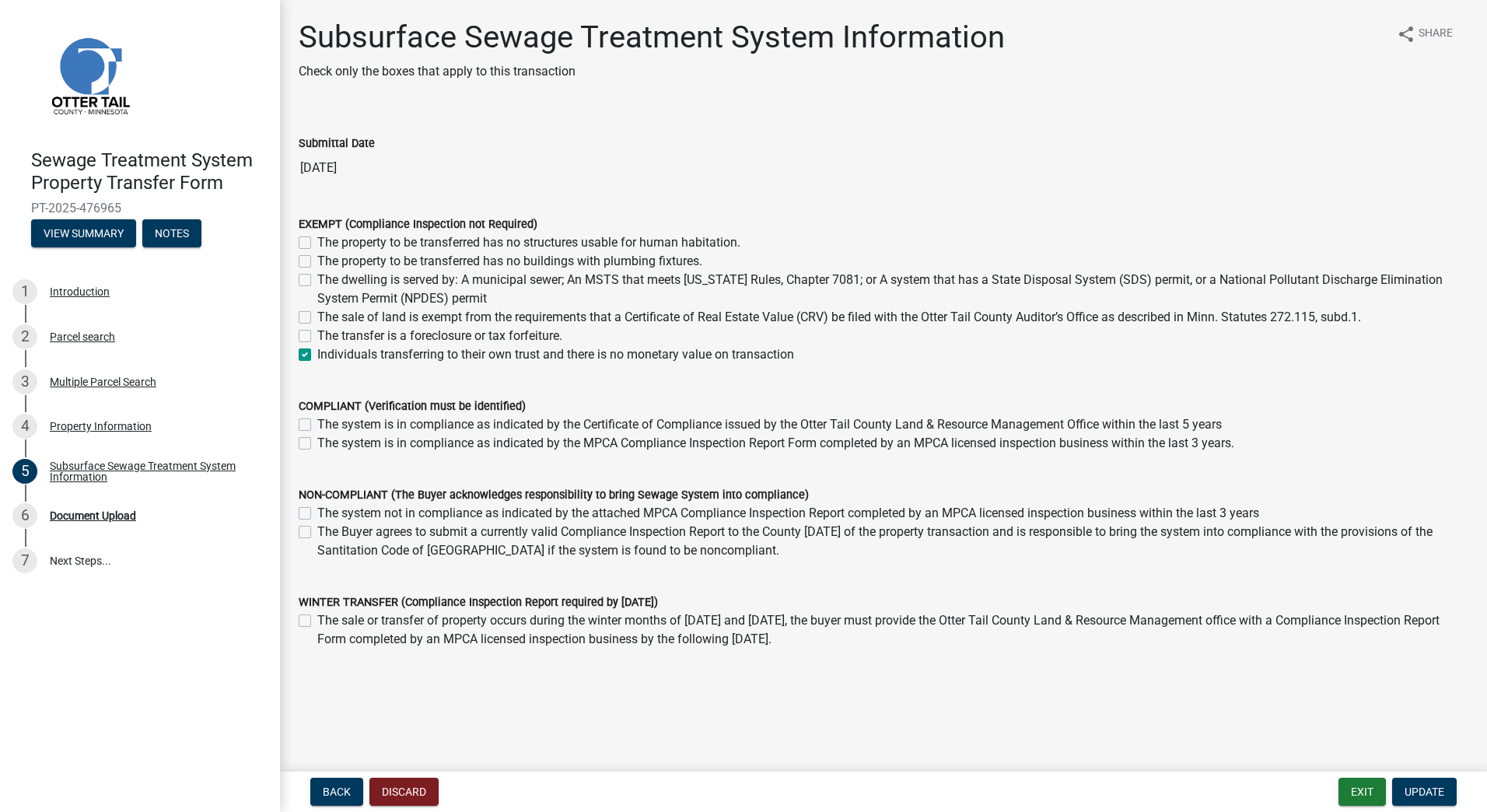
click at [317, 314] on label "The sale of land is exempt from the requirements that a Certificate of Real Est…" at bounding box center [839, 317] width 1044 height 19
click at [317, 314] on input "The sale of land is exempt from the requirements that a Certificate of Real Est…" at bounding box center [322, 312] width 10 height 10
checkbox input "true"
checkbox input "false"
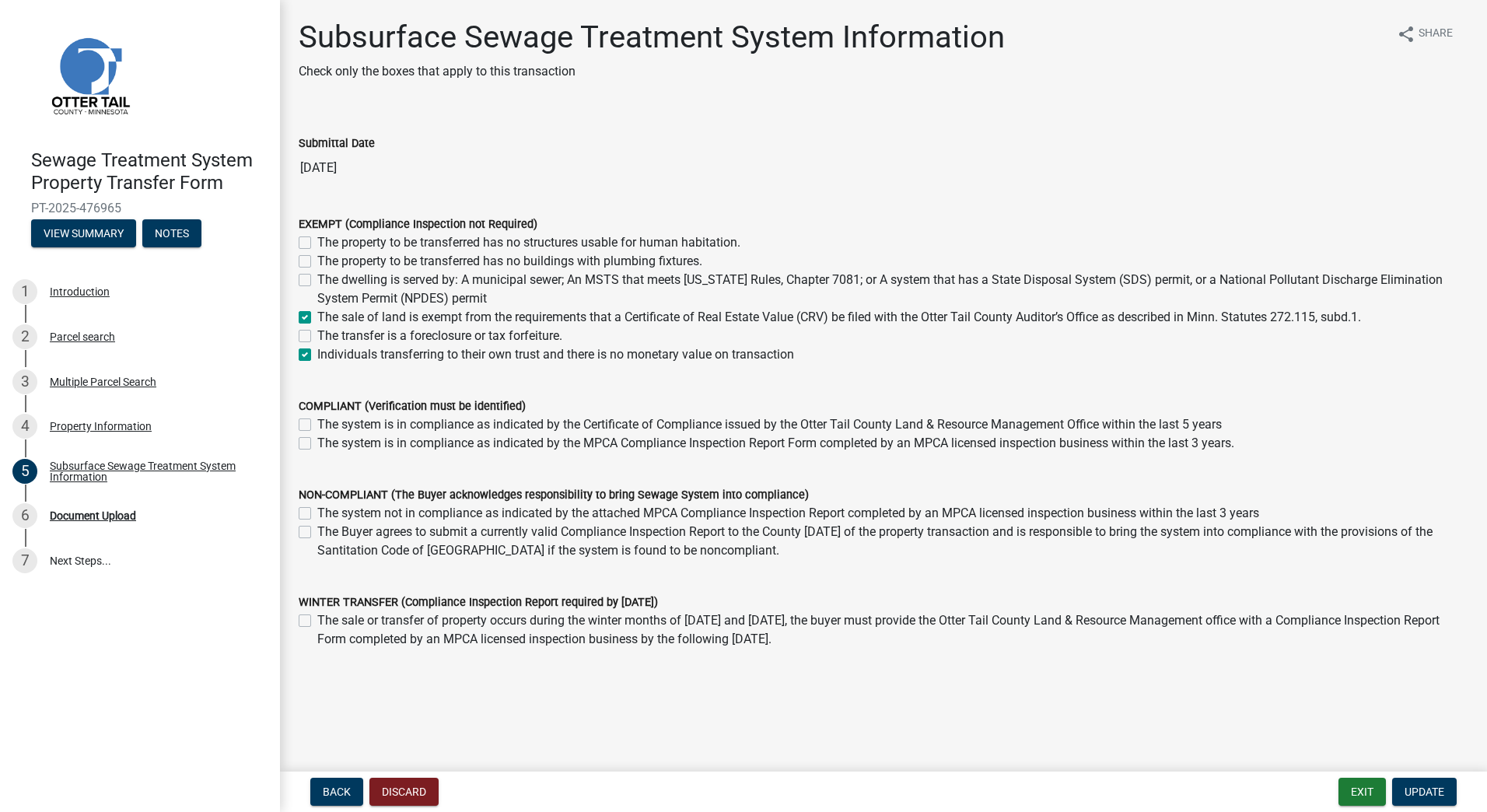
checkbox input "false"
checkbox input "true"
checkbox input "false"
checkbox input "true"
click at [1423, 788] on span "Update" at bounding box center [1424, 791] width 40 height 12
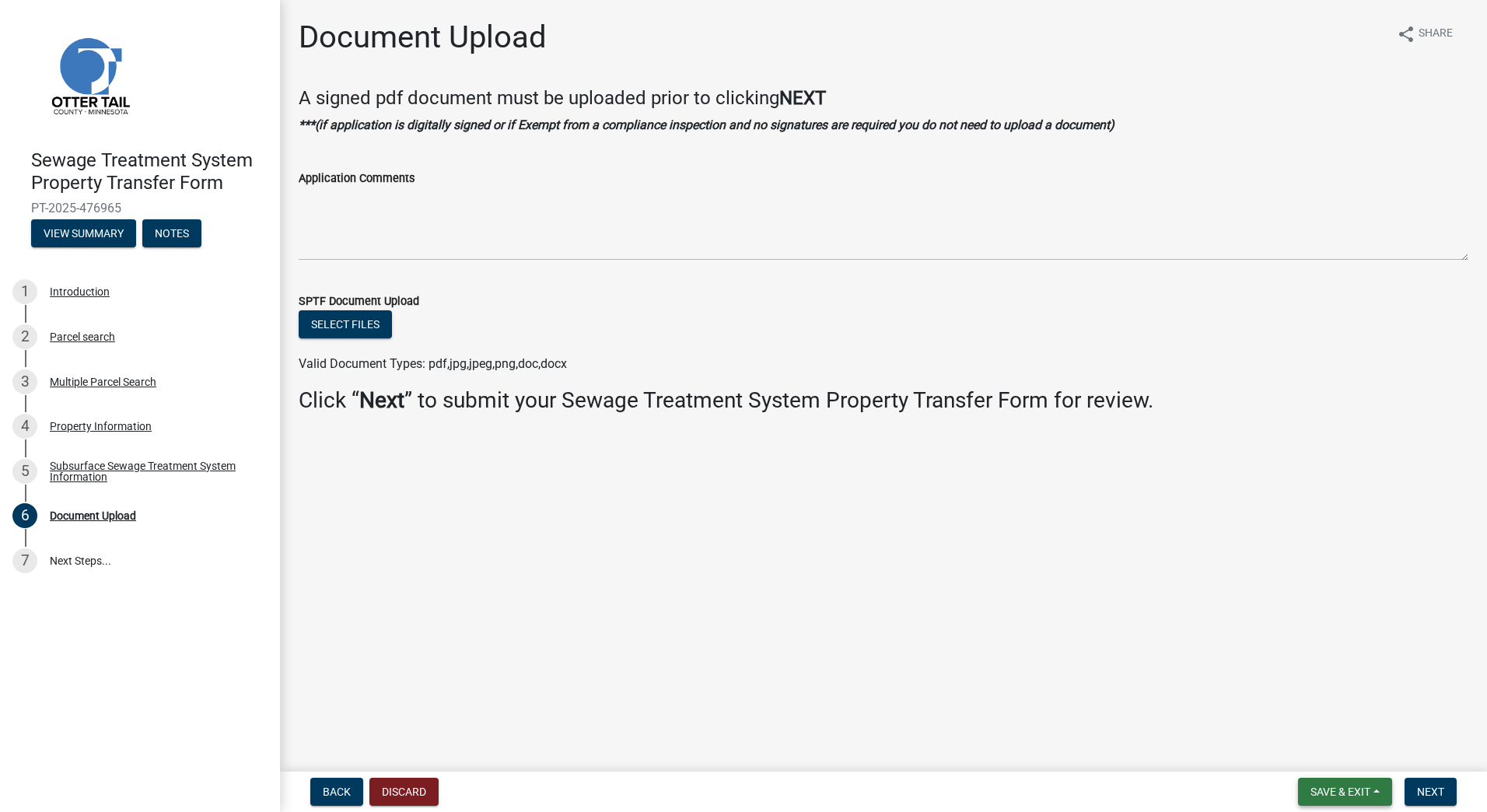
click at [1350, 795] on span "Save & Exit" at bounding box center [1340, 791] width 60 height 12
click at [1312, 747] on button "Save & Exit" at bounding box center [1329, 751] width 124 height 37
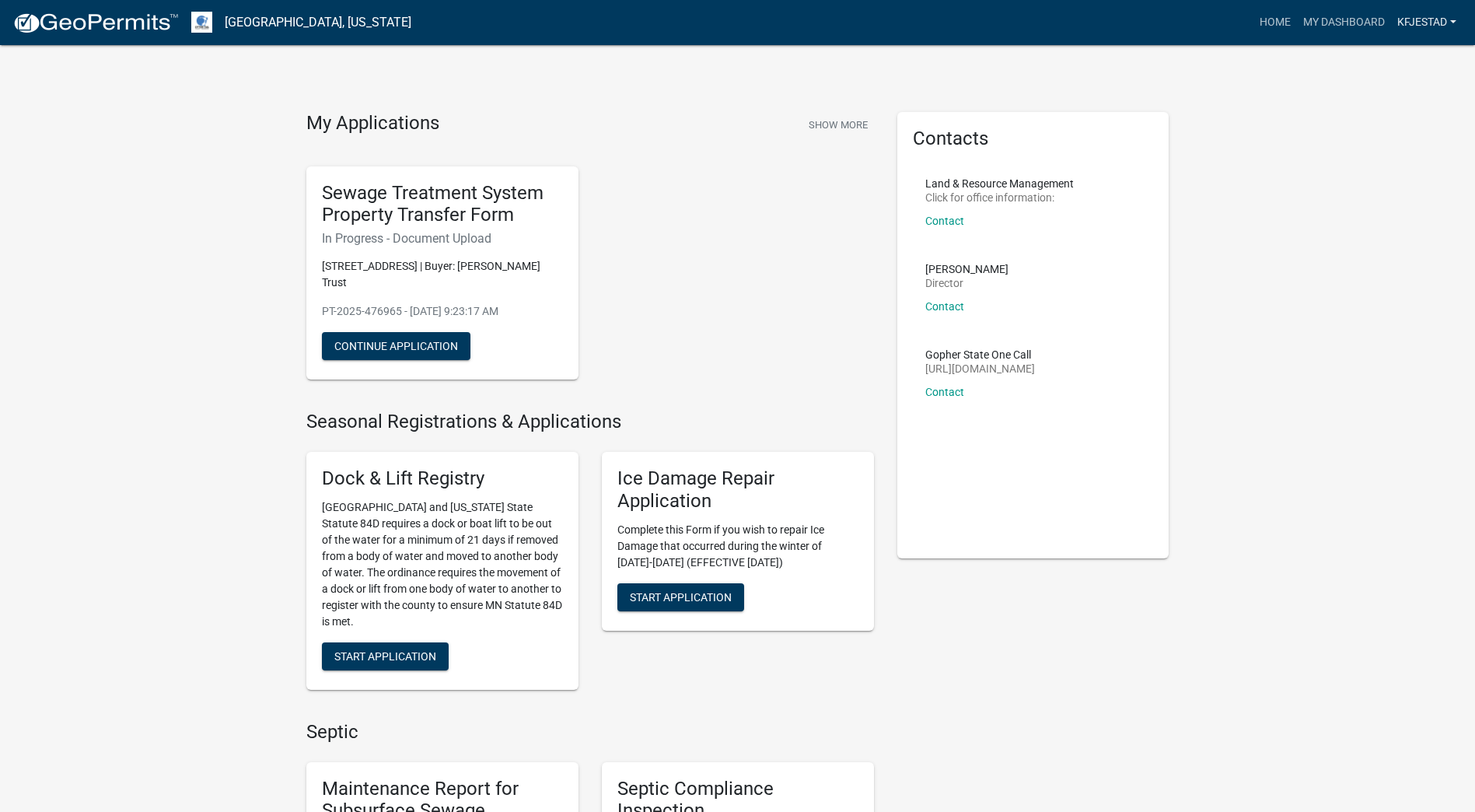
click at [1412, 25] on link "kfjestad" at bounding box center [1426, 22] width 71 height 30
click at [1368, 116] on link "Logout" at bounding box center [1400, 114] width 124 height 37
